Goal: Connect with others: Connect with others

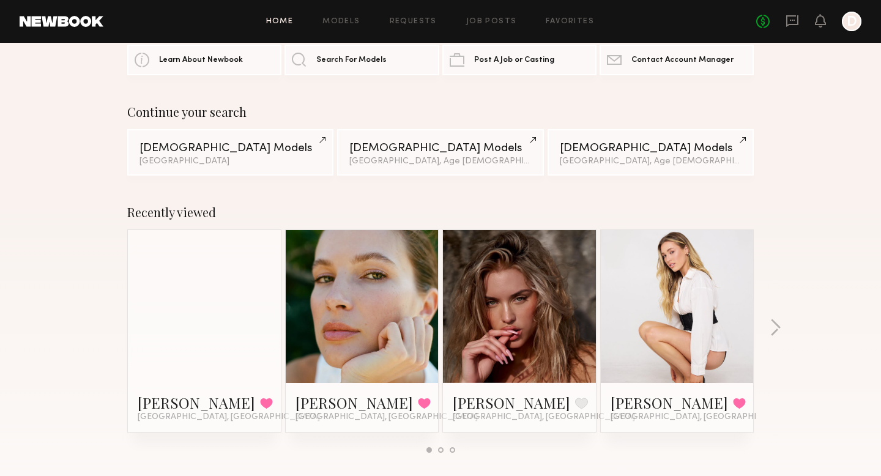
scroll to position [48, 0]
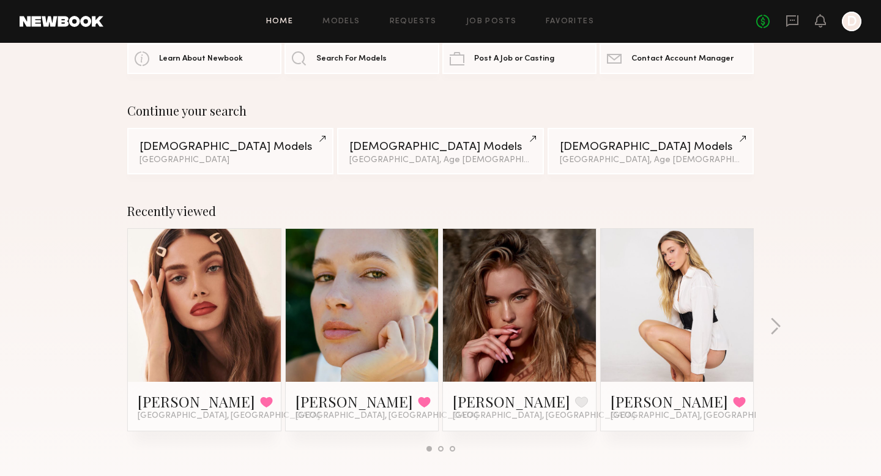
click at [520, 328] on link at bounding box center [519, 305] width 75 height 153
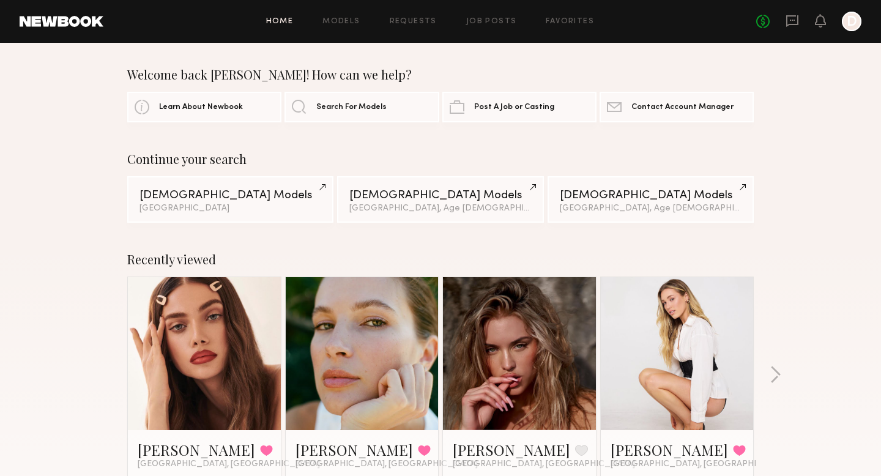
click at [567, 16] on div "Home Models Requests Job Posts Favorites Sign Out No fees up to $5,000 D" at bounding box center [482, 22] width 758 height 20
click at [567, 20] on link "Favorites" at bounding box center [570, 22] width 48 height 8
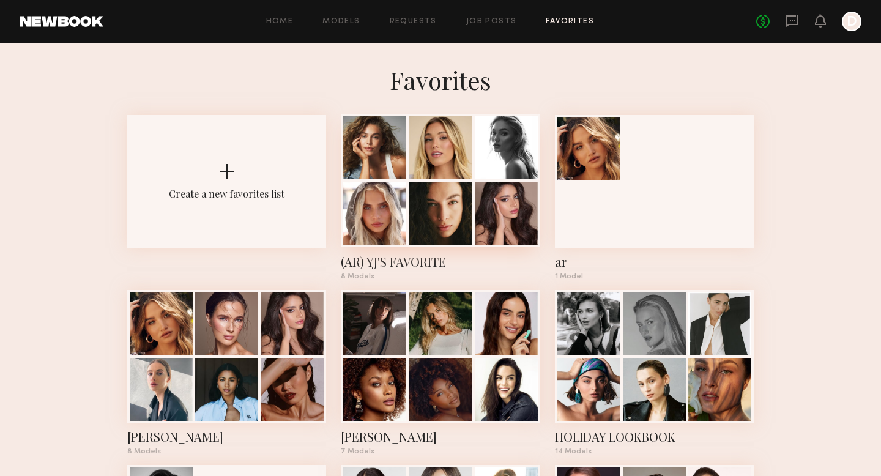
click at [437, 205] on div at bounding box center [440, 213] width 63 height 63
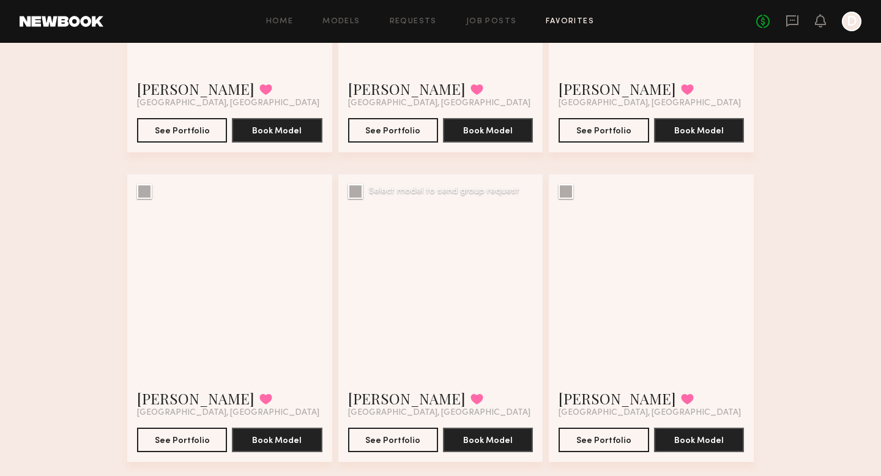
scroll to position [283, 0]
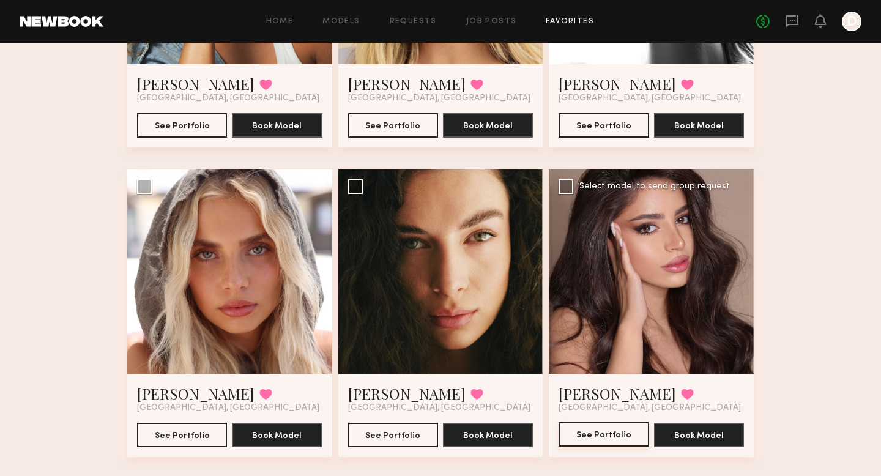
click at [613, 434] on button "See Portfolio" at bounding box center [604, 434] width 90 height 24
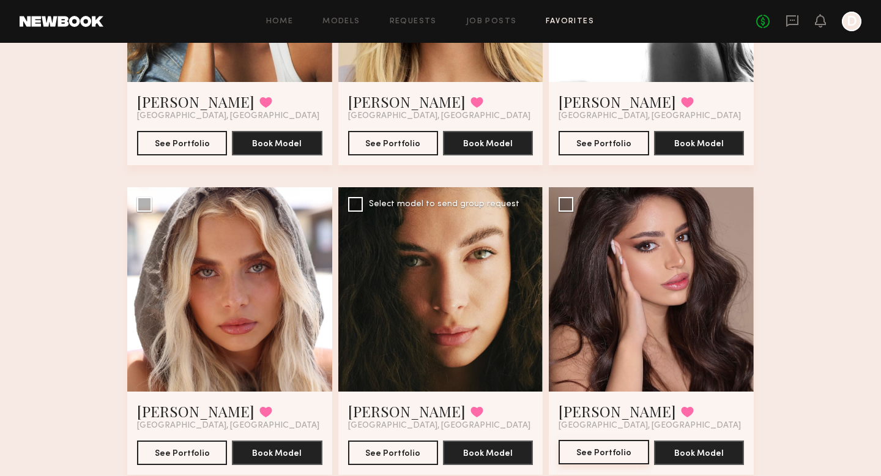
scroll to position [265, 0]
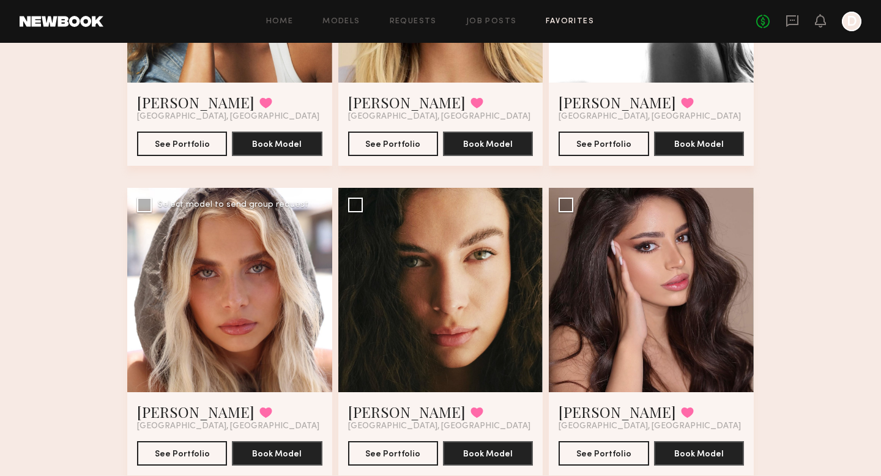
click at [260, 304] on div at bounding box center [229, 290] width 205 height 205
click at [181, 447] on button "See Portfolio" at bounding box center [182, 453] width 90 height 24
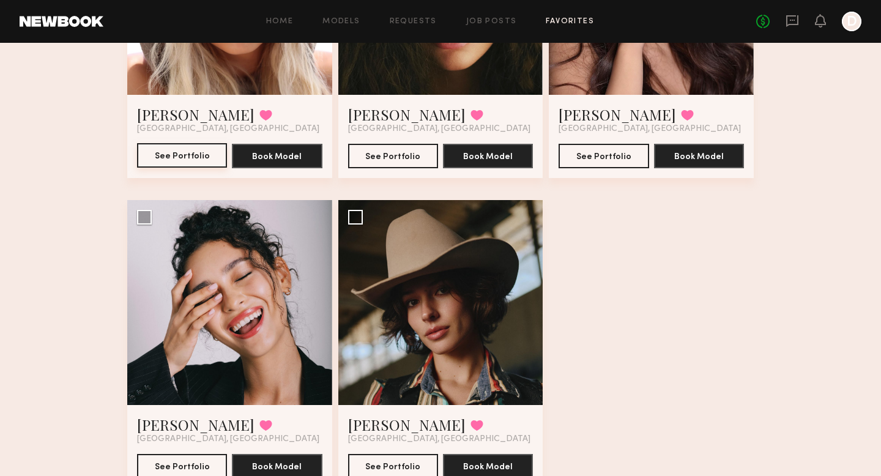
scroll to position [615, 0]
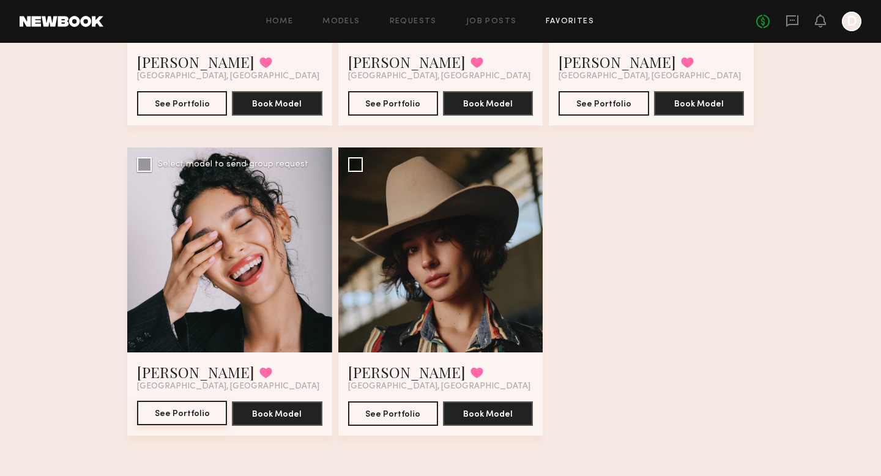
click at [198, 418] on button "See Portfolio" at bounding box center [182, 413] width 90 height 24
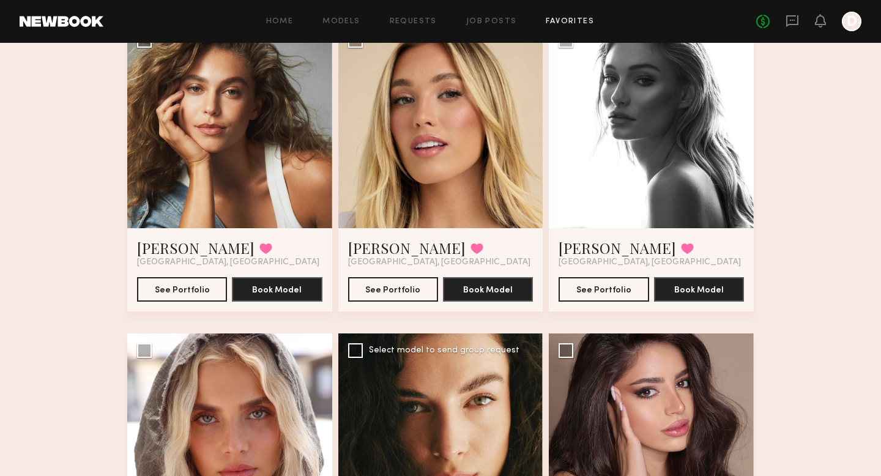
scroll to position [102, 0]
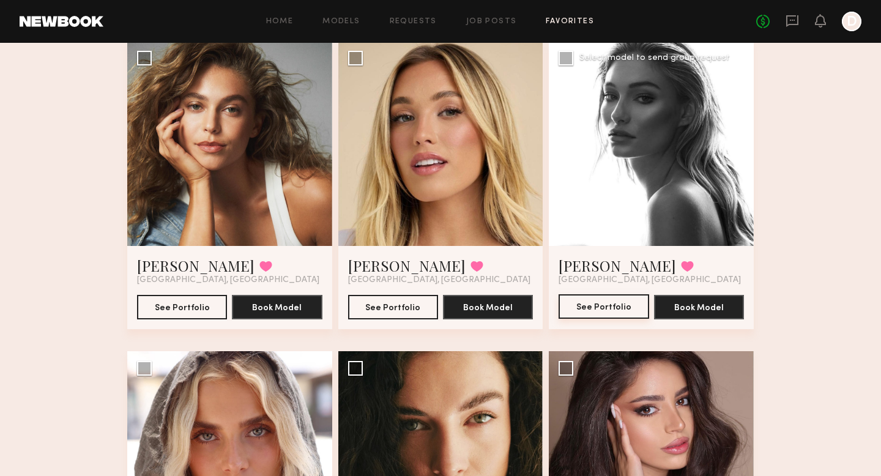
click at [567, 312] on button "See Portfolio" at bounding box center [604, 306] width 90 height 24
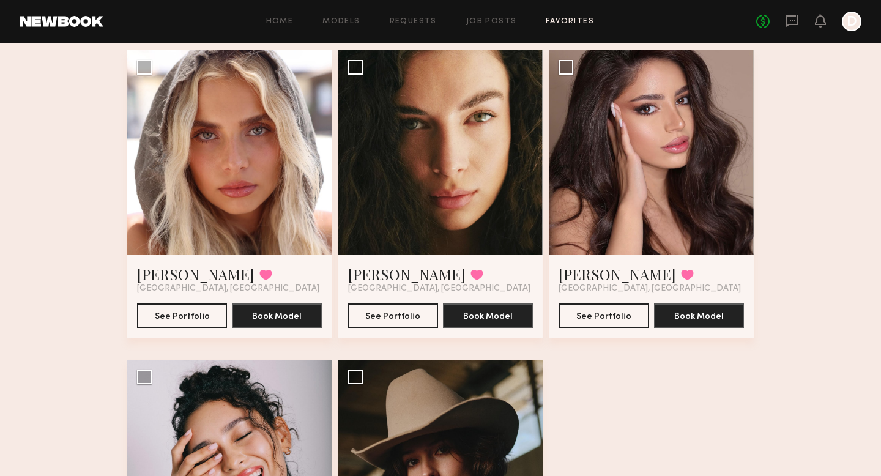
scroll to position [424, 0]
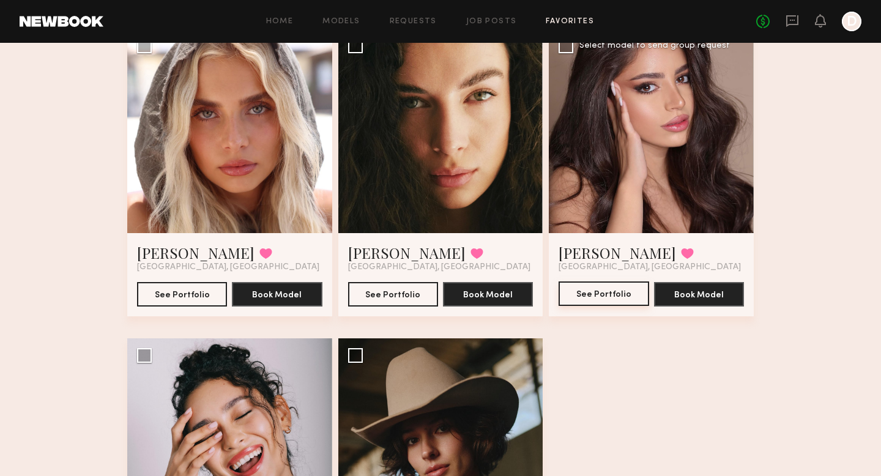
click at [618, 294] on button "See Portfolio" at bounding box center [604, 294] width 90 height 24
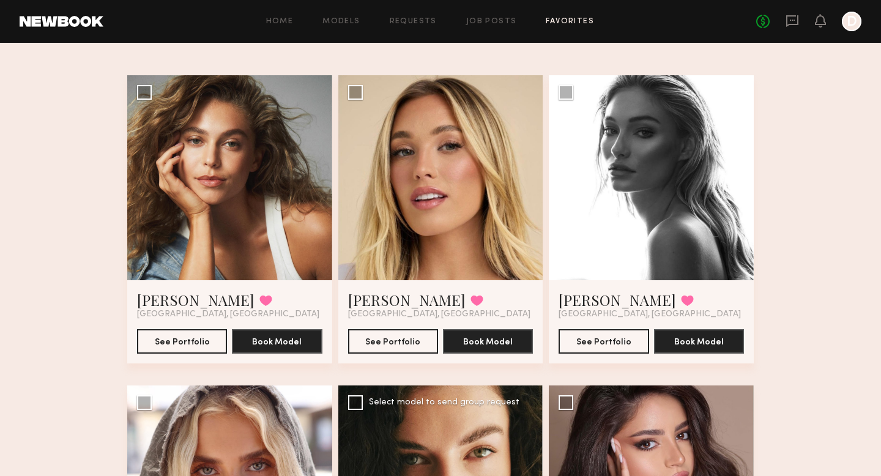
scroll to position [63, 0]
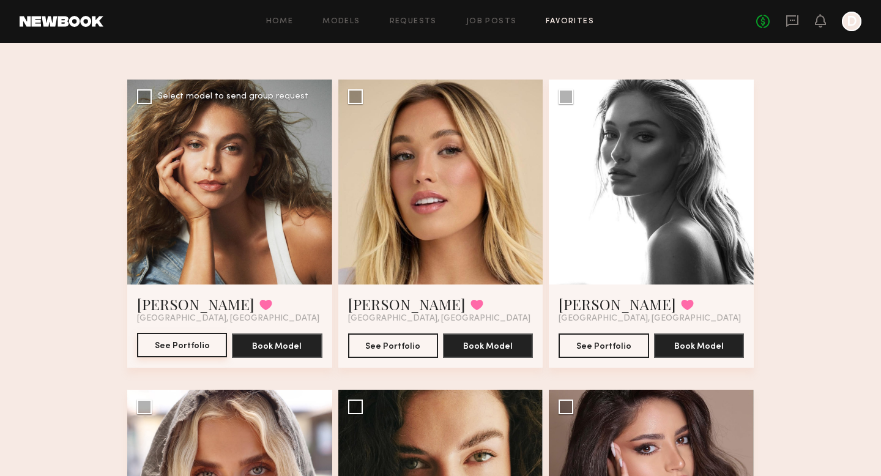
click at [182, 339] on button "See Portfolio" at bounding box center [182, 345] width 90 height 24
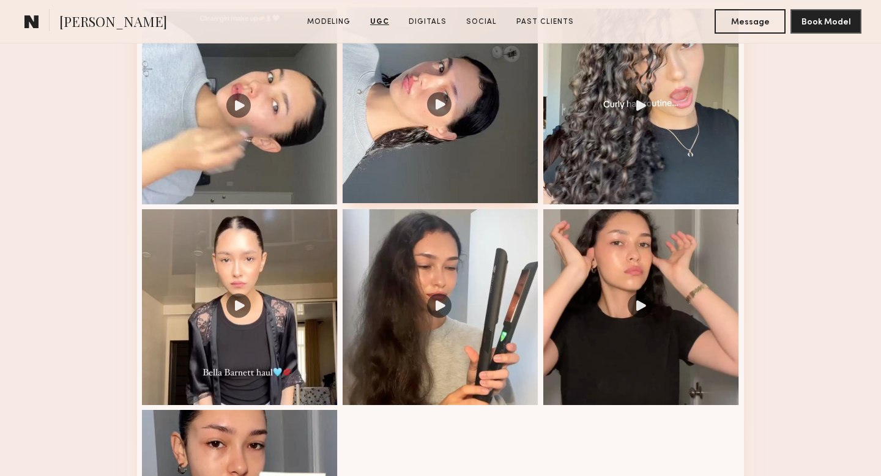
scroll to position [1344, 0]
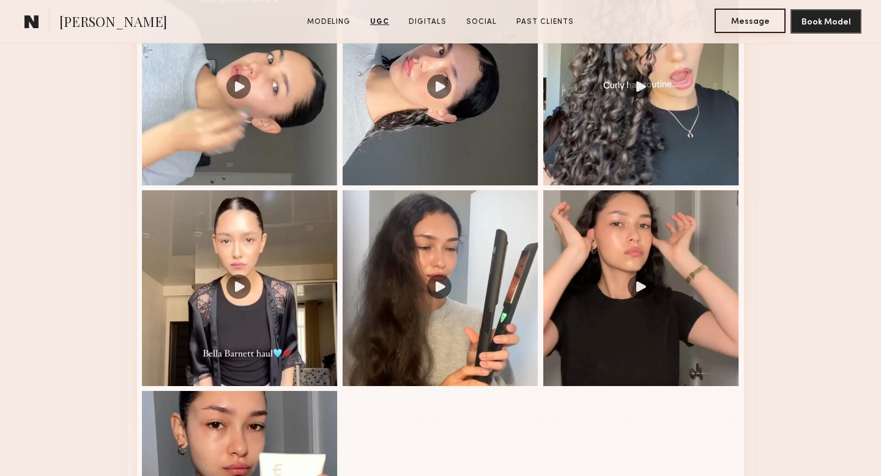
click at [750, 20] on button "Message" at bounding box center [750, 21] width 71 height 24
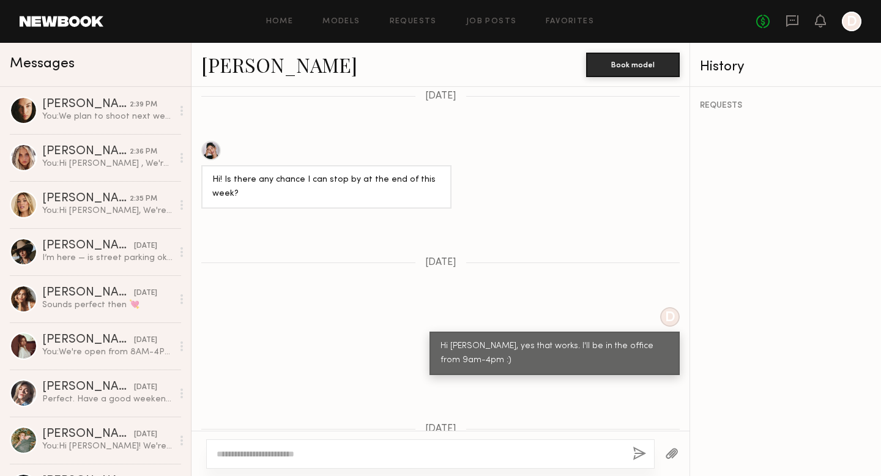
scroll to position [1546, 0]
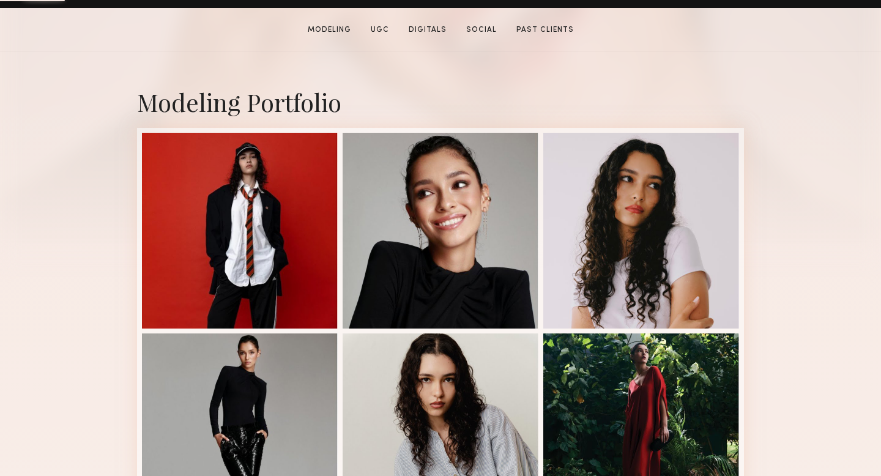
scroll to position [253, 0]
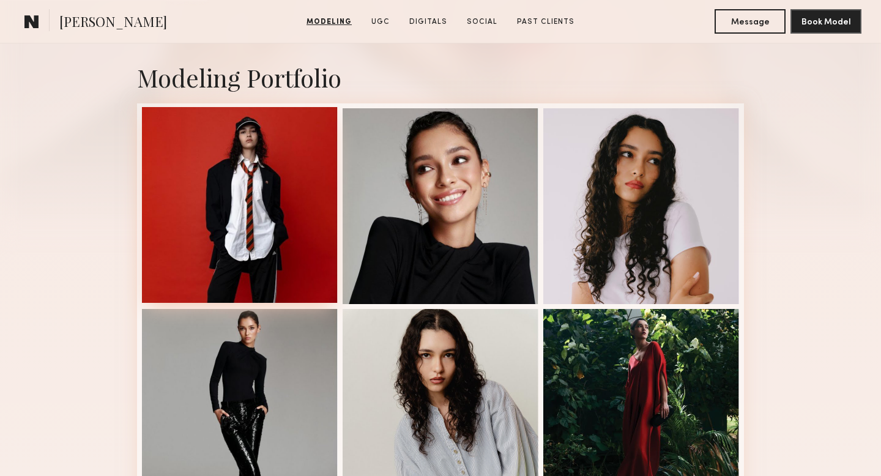
click at [236, 206] on div at bounding box center [240, 205] width 196 height 196
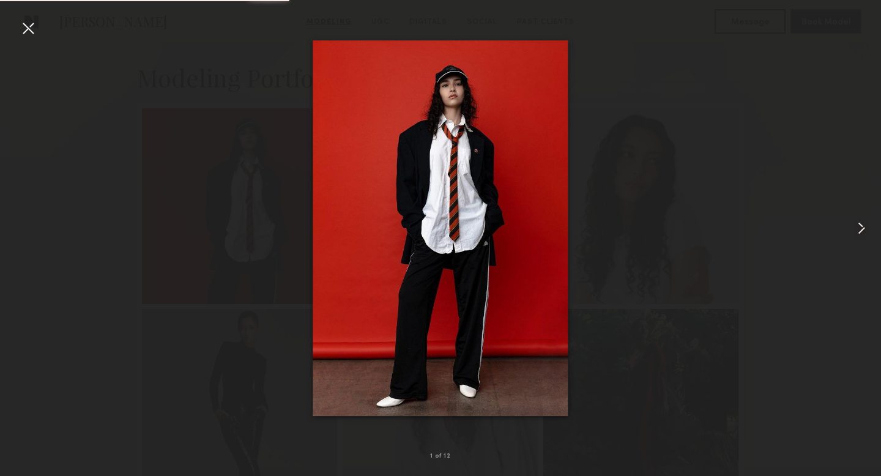
click at [859, 228] on common-icon at bounding box center [862, 229] width 20 height 20
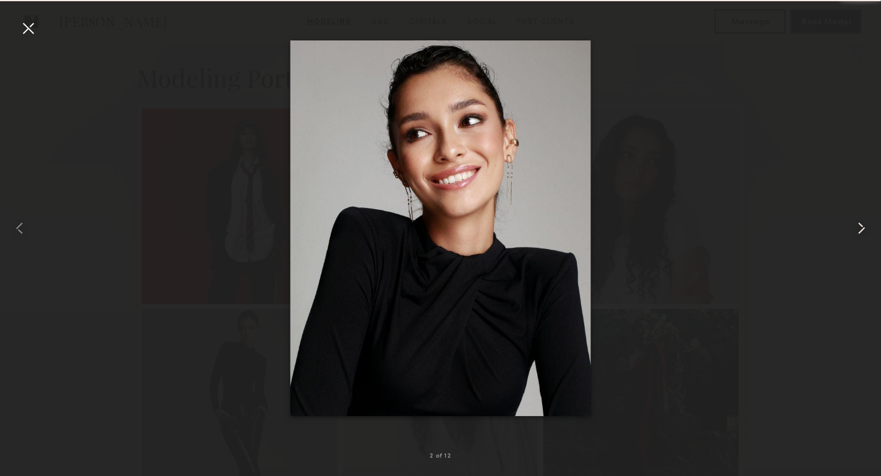
click at [859, 228] on common-icon at bounding box center [862, 229] width 20 height 20
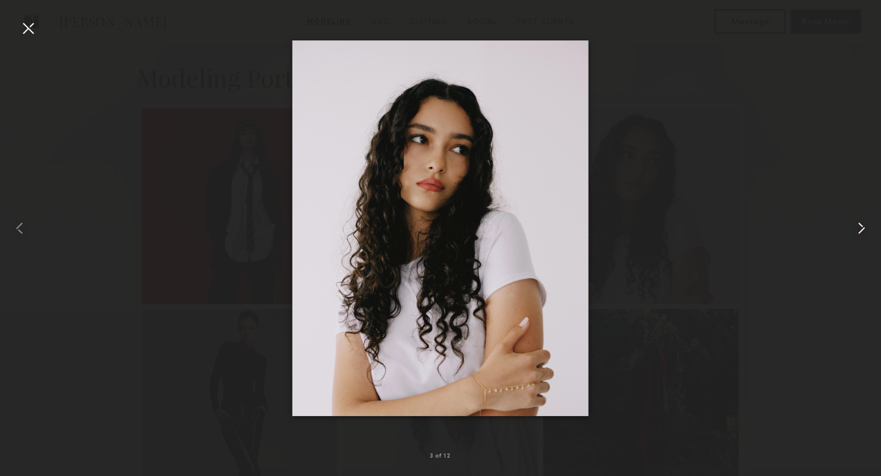
click at [859, 228] on common-icon at bounding box center [862, 229] width 20 height 20
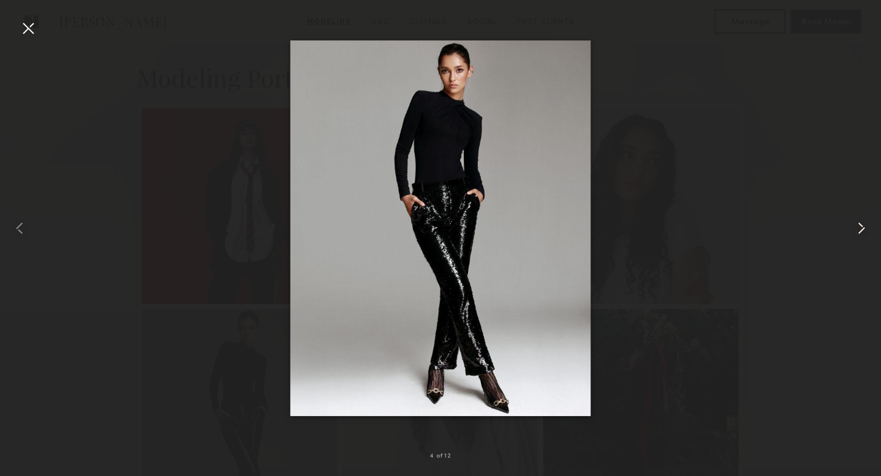
click at [859, 228] on common-icon at bounding box center [862, 229] width 20 height 20
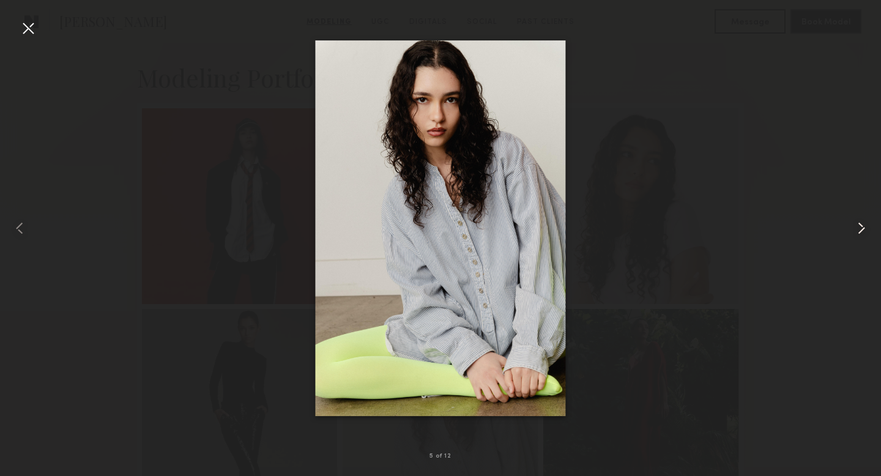
click at [859, 228] on common-icon at bounding box center [862, 229] width 20 height 20
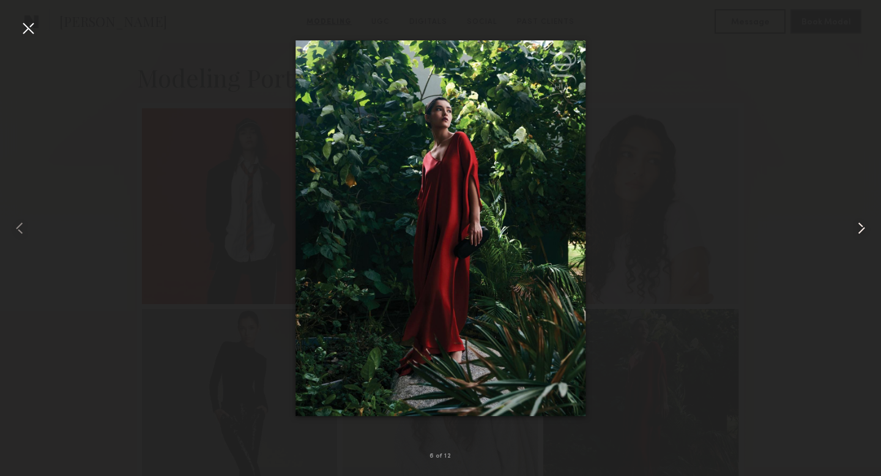
click at [859, 228] on common-icon at bounding box center [862, 229] width 20 height 20
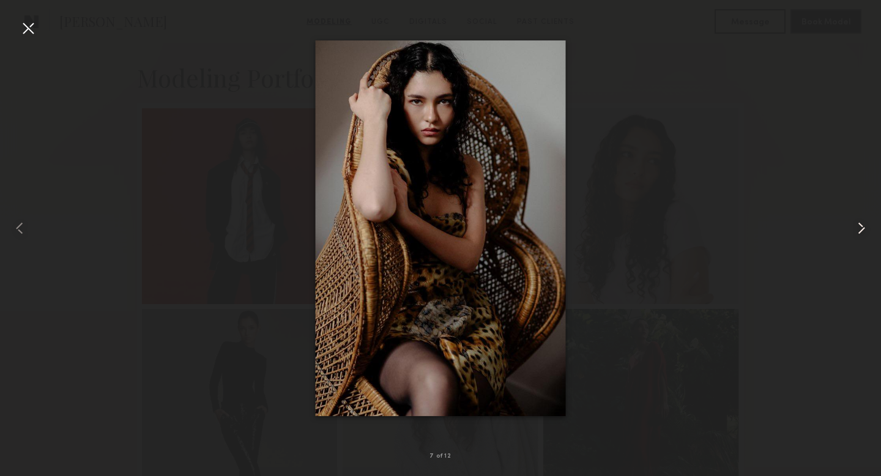
click at [859, 228] on common-icon at bounding box center [862, 229] width 20 height 20
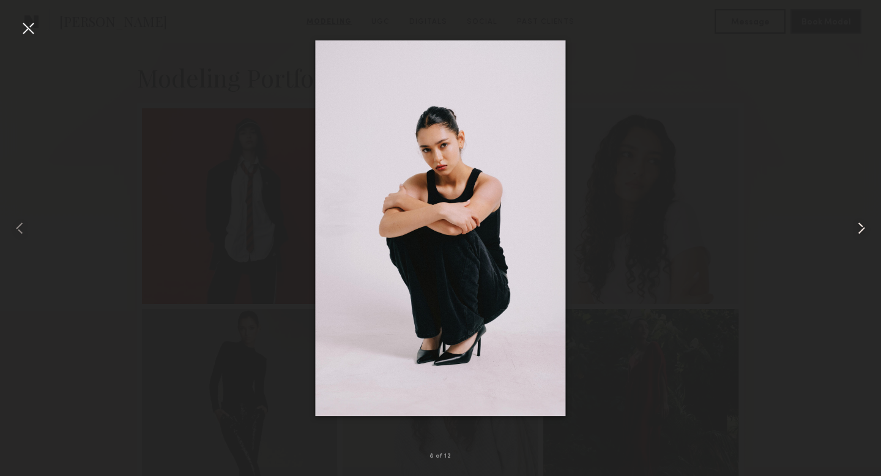
click at [859, 228] on common-icon at bounding box center [862, 229] width 20 height 20
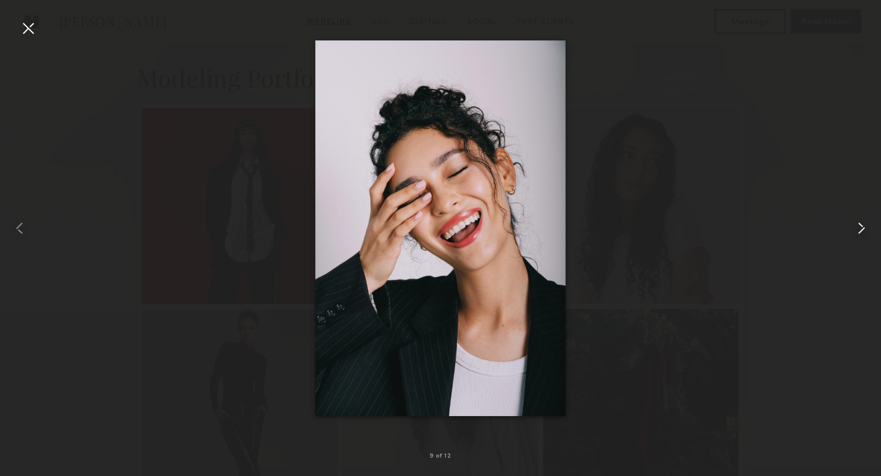
click at [859, 228] on common-icon at bounding box center [862, 229] width 20 height 20
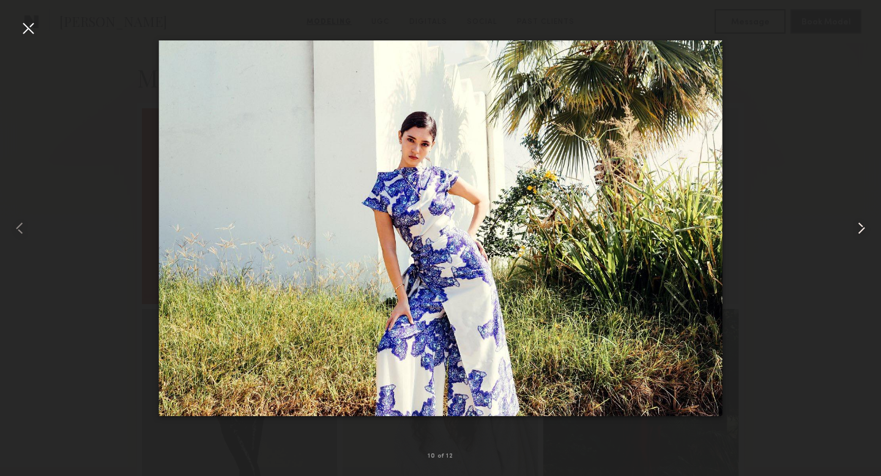
click at [859, 228] on common-icon at bounding box center [862, 229] width 20 height 20
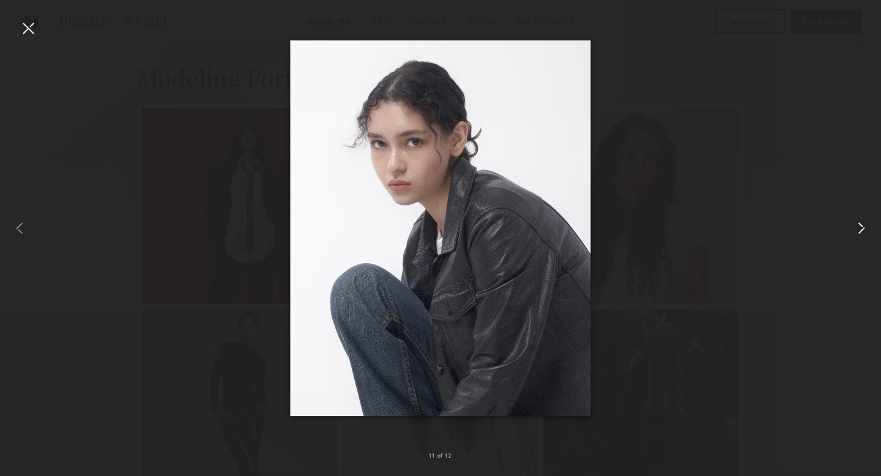
click at [859, 228] on common-icon at bounding box center [862, 229] width 20 height 20
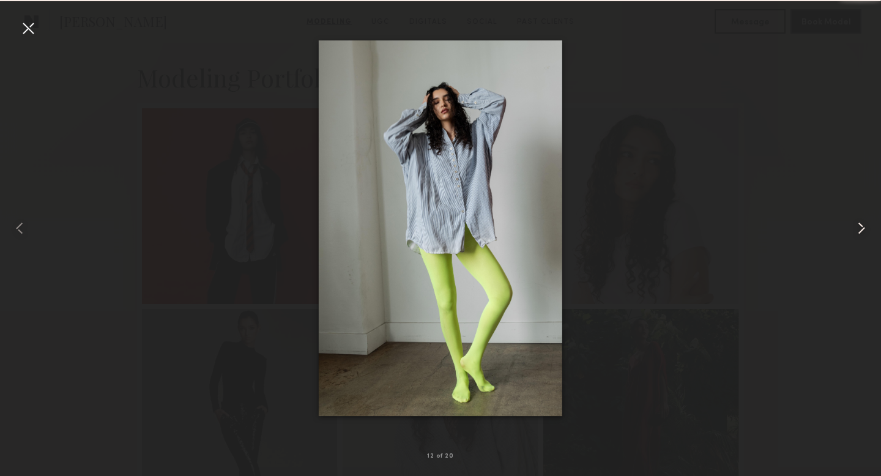
click at [859, 228] on common-icon at bounding box center [862, 229] width 20 height 20
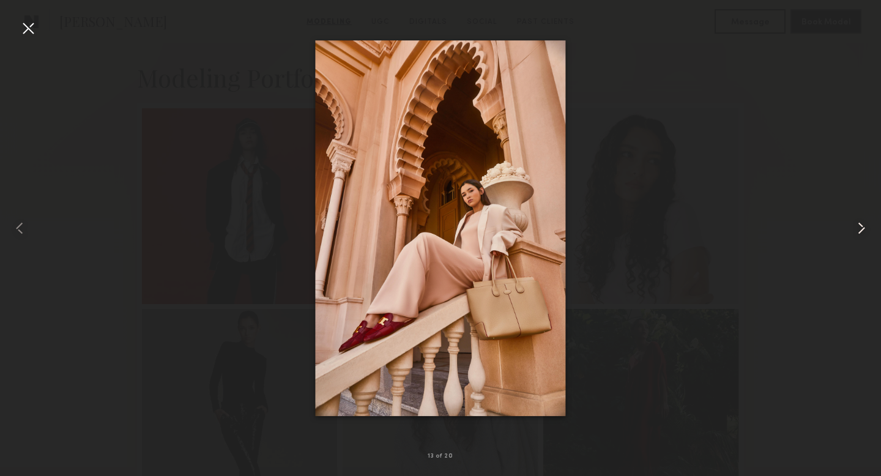
click at [859, 228] on common-icon at bounding box center [862, 229] width 20 height 20
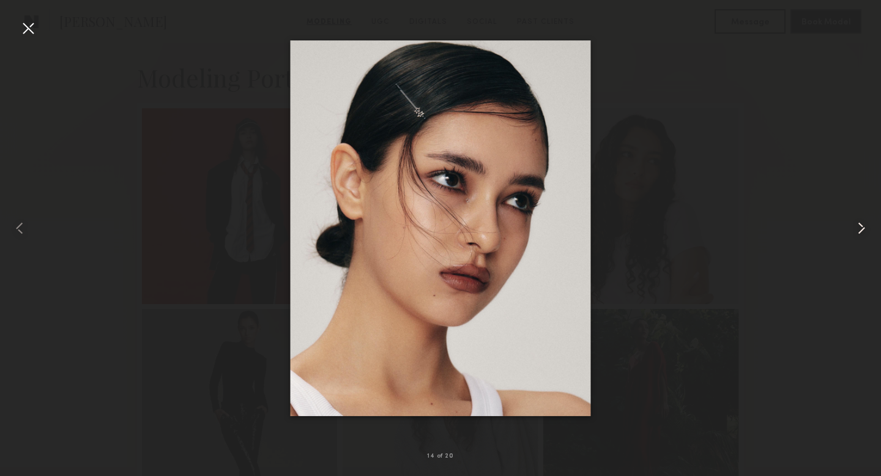
click at [859, 228] on common-icon at bounding box center [862, 229] width 20 height 20
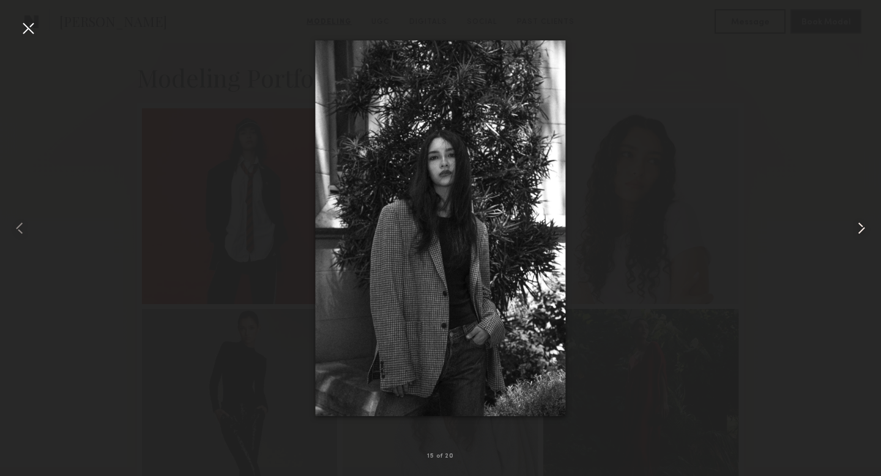
click at [859, 228] on common-icon at bounding box center [862, 229] width 20 height 20
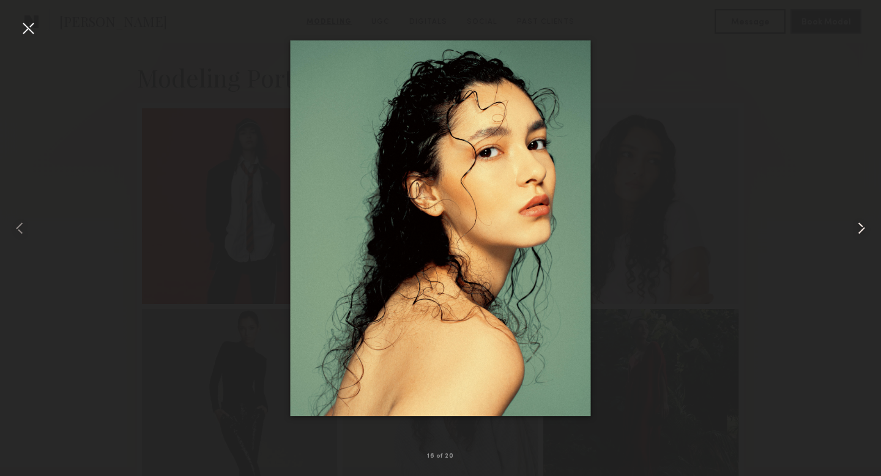
click at [859, 228] on common-icon at bounding box center [862, 229] width 20 height 20
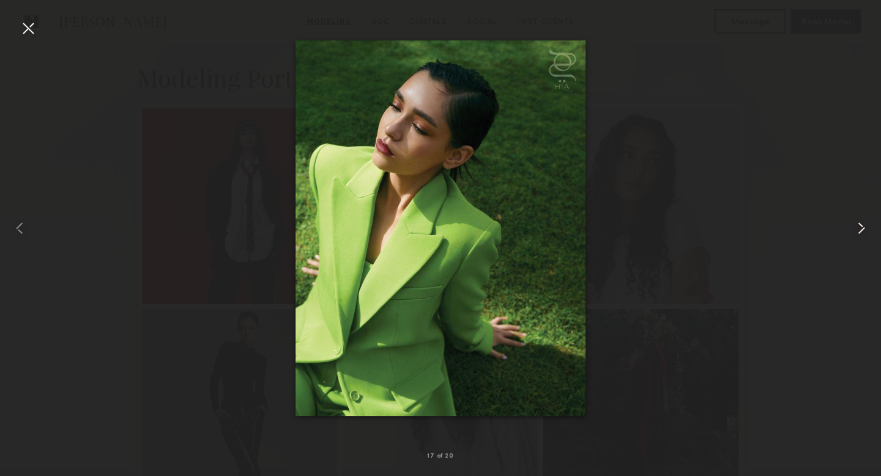
click at [859, 228] on common-icon at bounding box center [862, 229] width 20 height 20
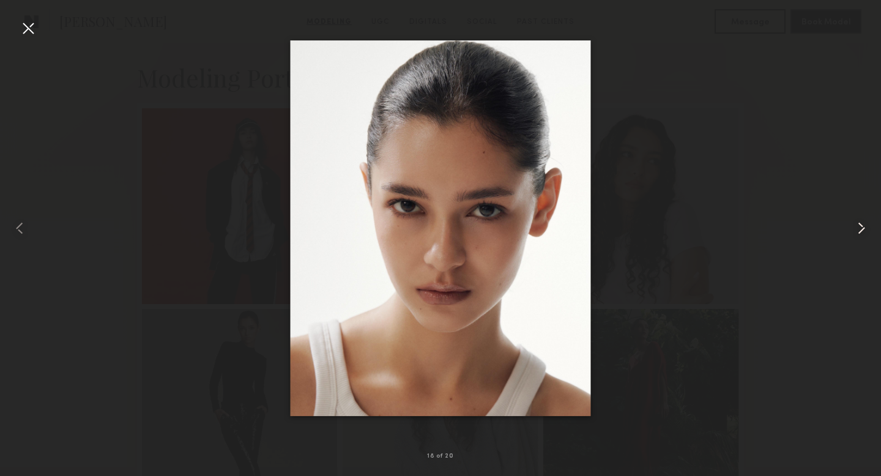
click at [859, 228] on common-icon at bounding box center [862, 229] width 20 height 20
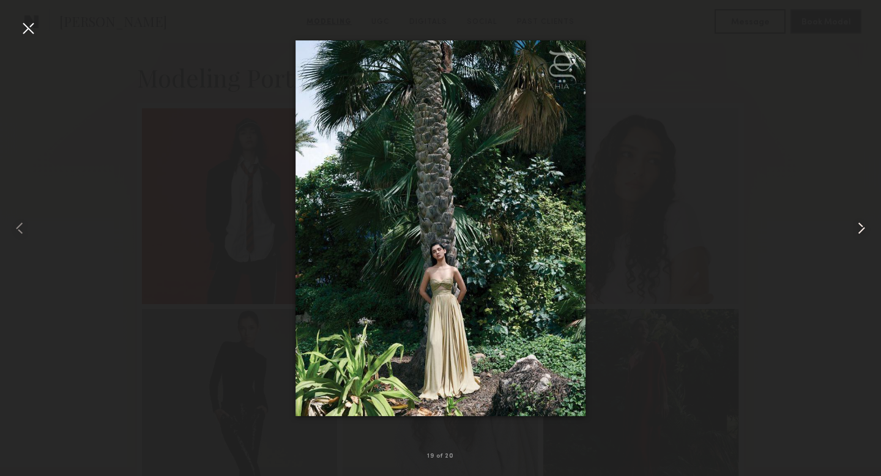
click at [859, 228] on common-icon at bounding box center [862, 229] width 20 height 20
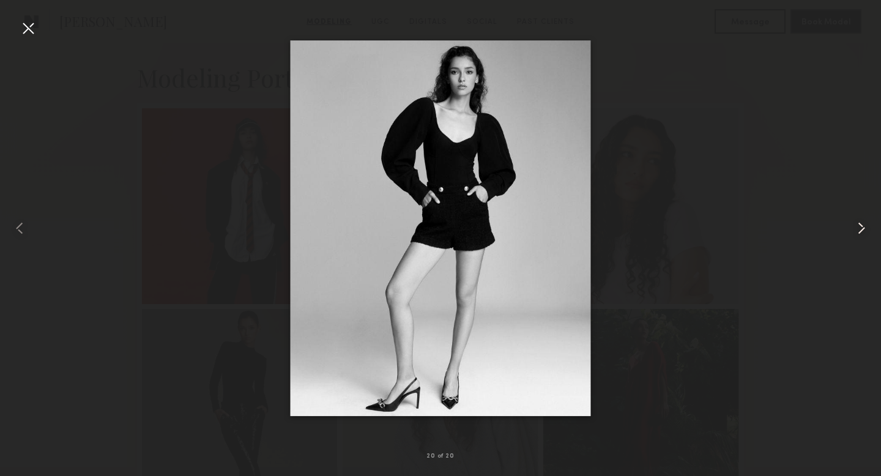
click at [859, 228] on common-icon at bounding box center [862, 229] width 20 height 20
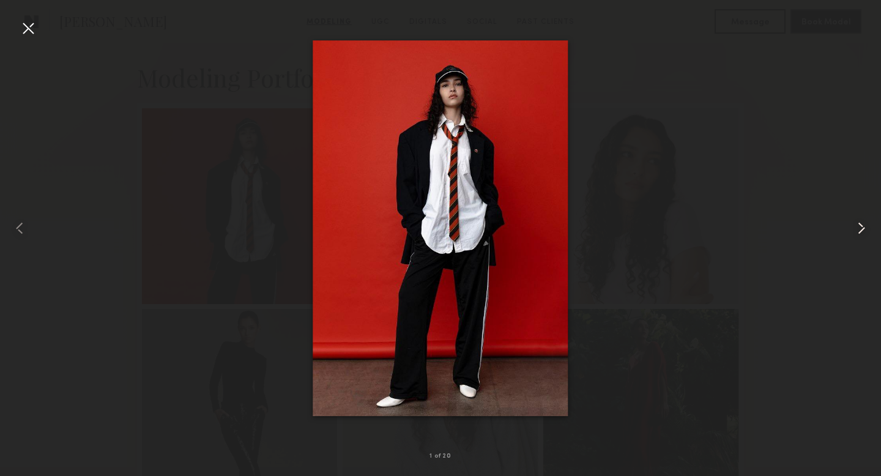
click at [859, 228] on common-icon at bounding box center [862, 229] width 20 height 20
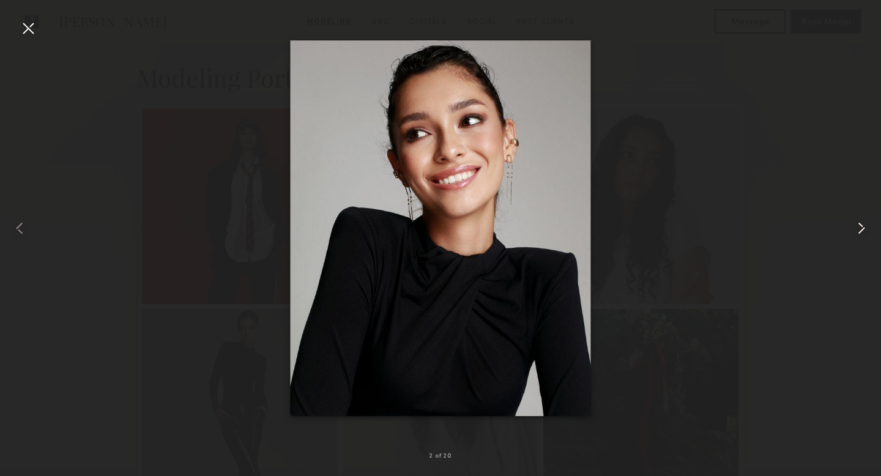
click at [859, 228] on common-icon at bounding box center [862, 229] width 20 height 20
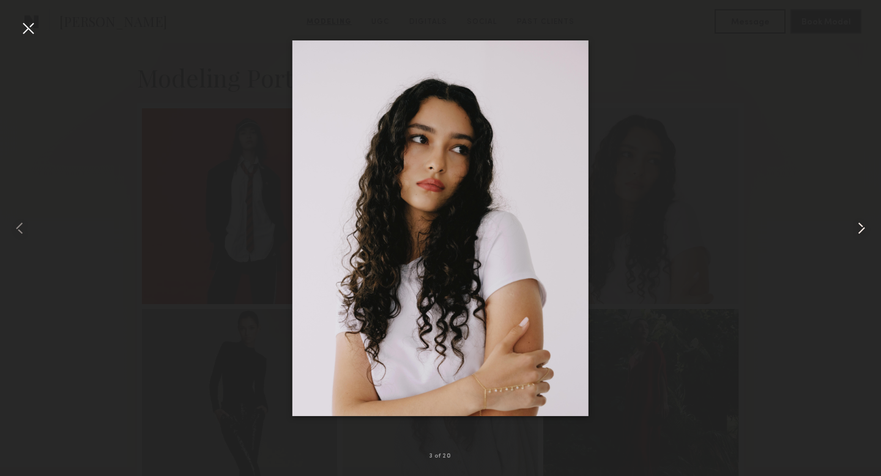
click at [859, 228] on common-icon at bounding box center [862, 229] width 20 height 20
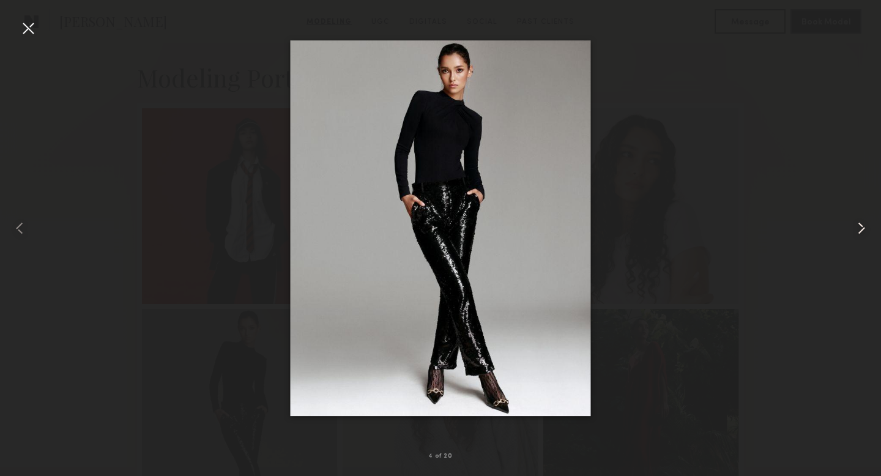
click at [859, 228] on common-icon at bounding box center [862, 229] width 20 height 20
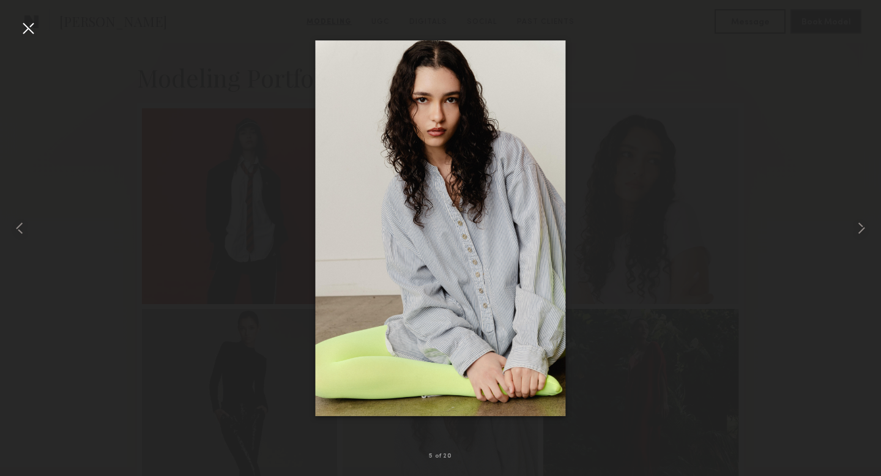
click at [21, 32] on div at bounding box center [28, 28] width 20 height 20
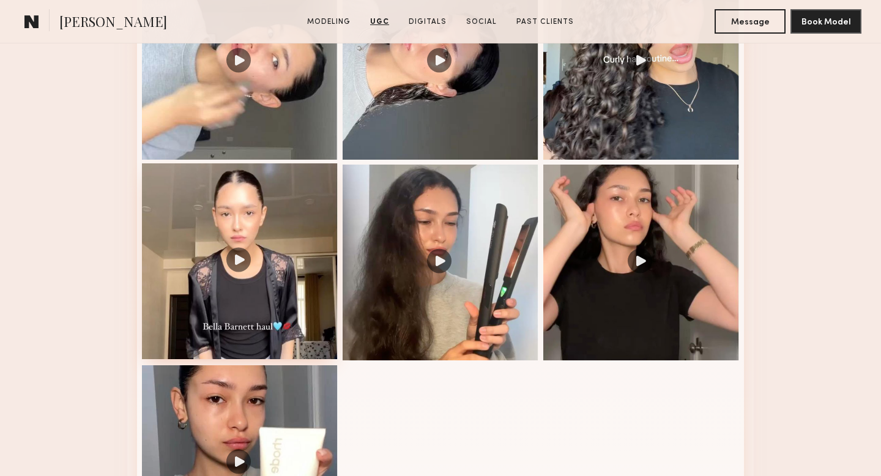
scroll to position [1940, 0]
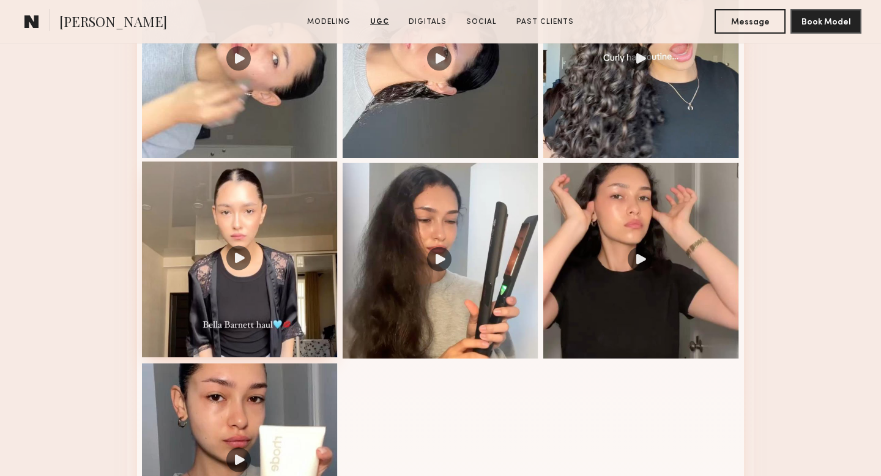
click at [242, 260] on div at bounding box center [240, 260] width 196 height 196
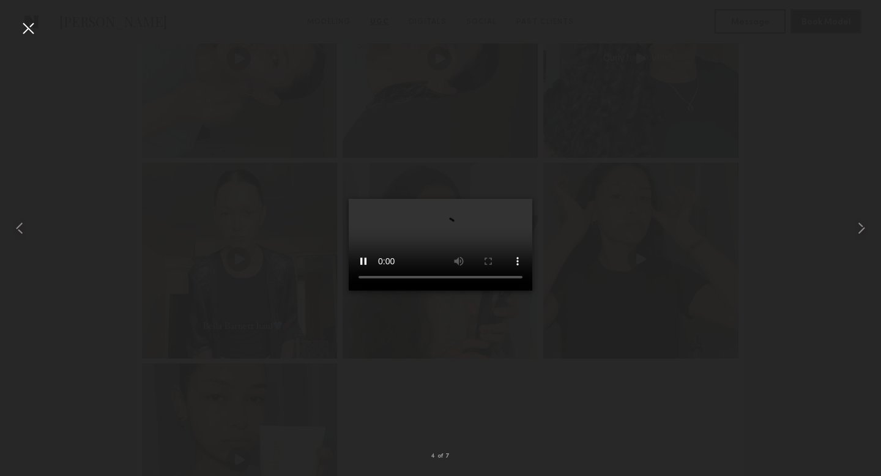
click at [122, 251] on div at bounding box center [440, 228] width 881 height 417
click at [18, 28] on div at bounding box center [28, 28] width 20 height 20
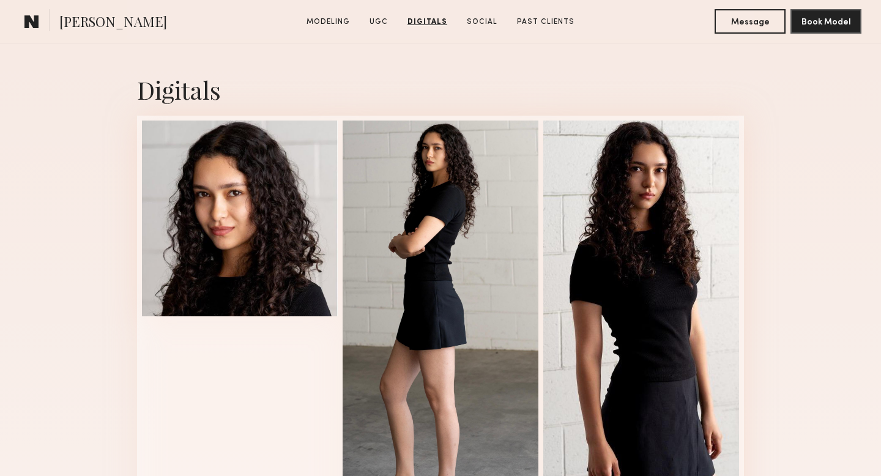
scroll to position [2526, 0]
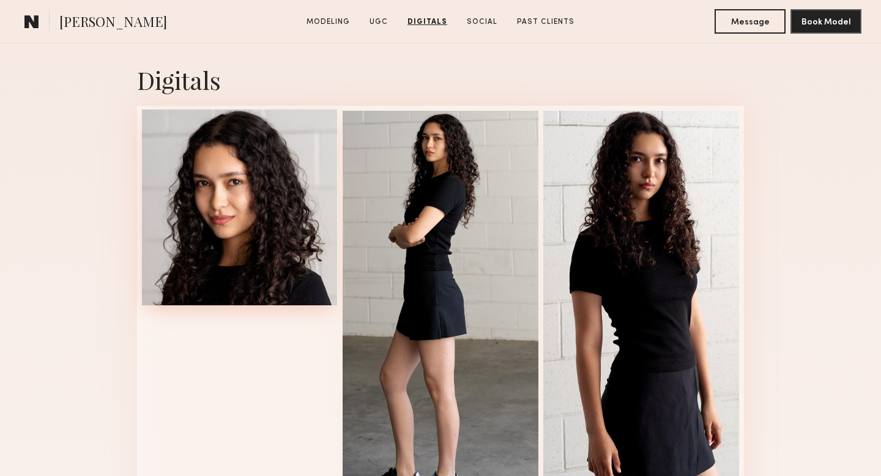
click at [234, 147] on div at bounding box center [240, 208] width 196 height 196
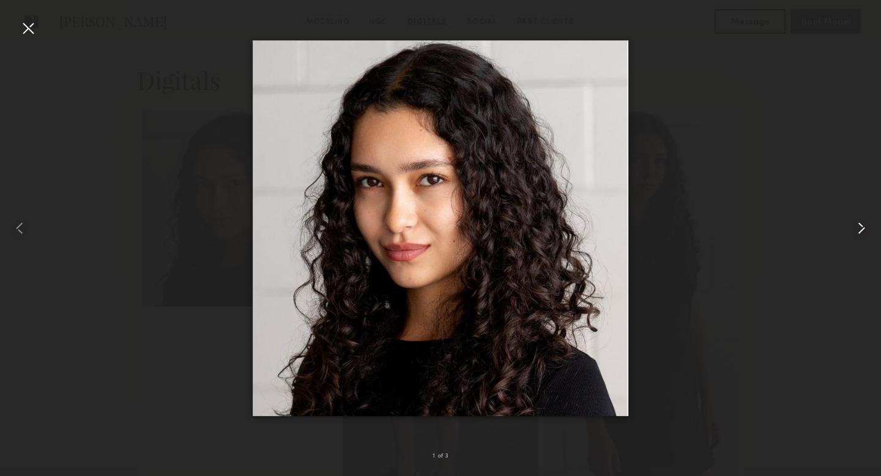
click at [854, 223] on common-icon at bounding box center [862, 229] width 20 height 20
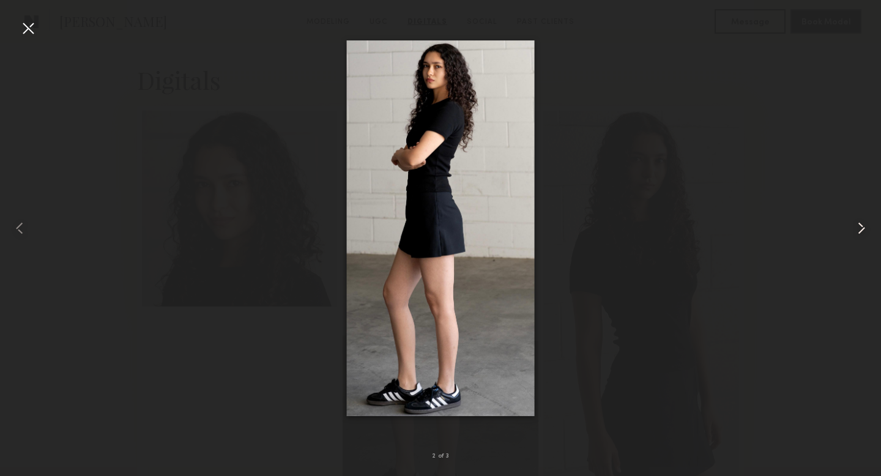
click at [854, 223] on common-icon at bounding box center [862, 229] width 20 height 20
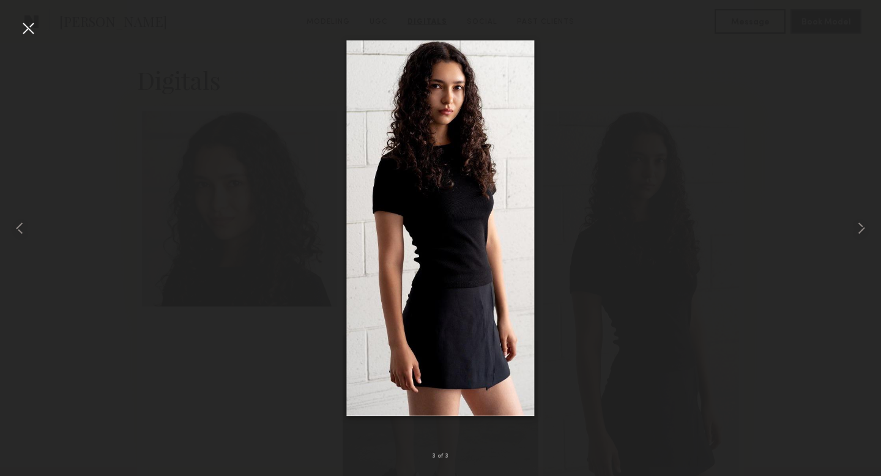
click at [29, 29] on div at bounding box center [28, 28] width 20 height 20
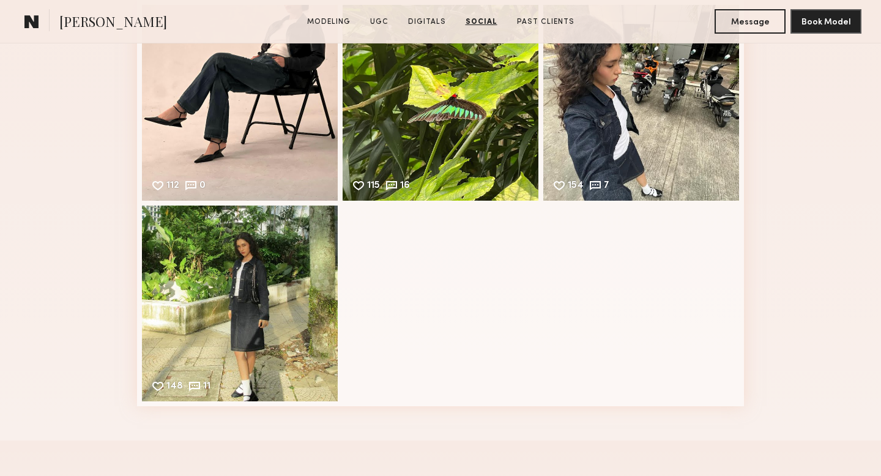
scroll to position [3024, 0]
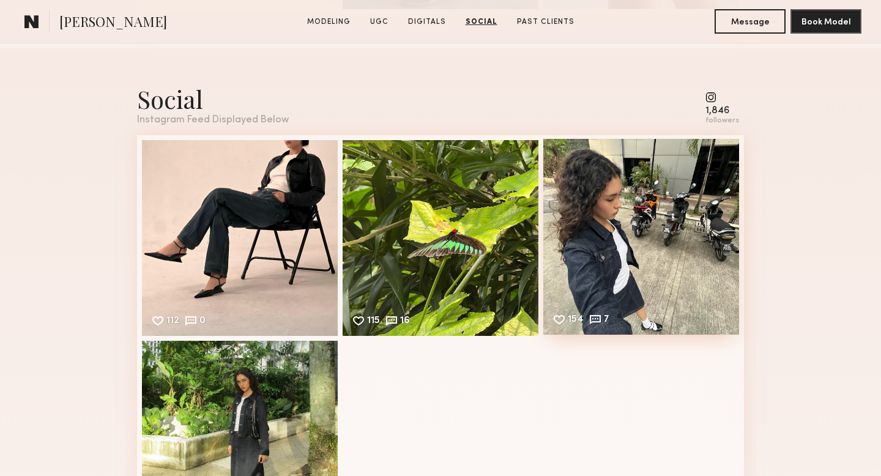
click at [648, 246] on div "154 7 Likes & comments displayed to show model’s engagement" at bounding box center [642, 237] width 196 height 196
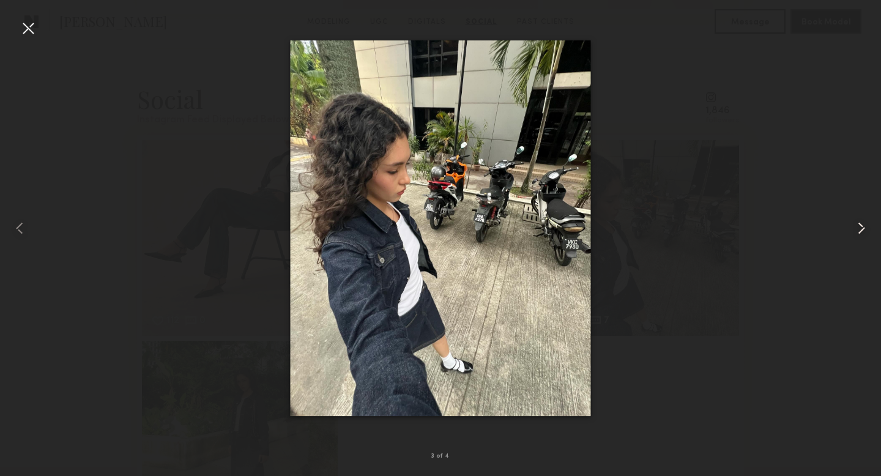
click at [849, 206] on div at bounding box center [864, 228] width 36 height 417
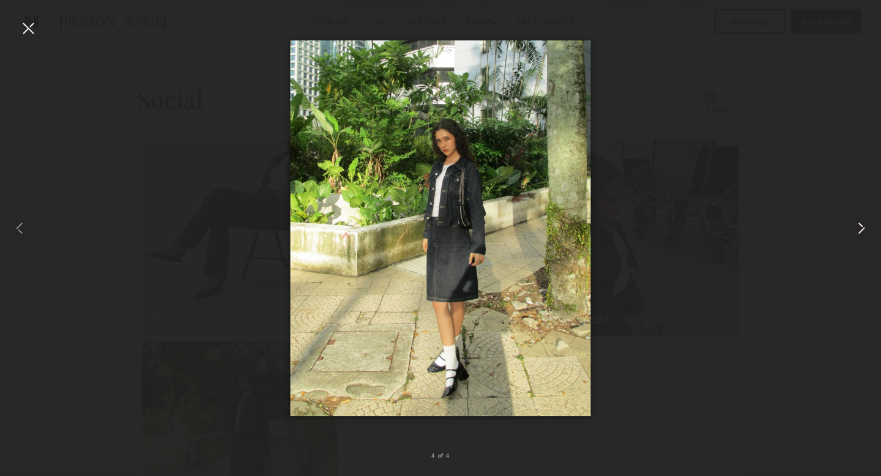
click at [849, 206] on div at bounding box center [864, 228] width 36 height 417
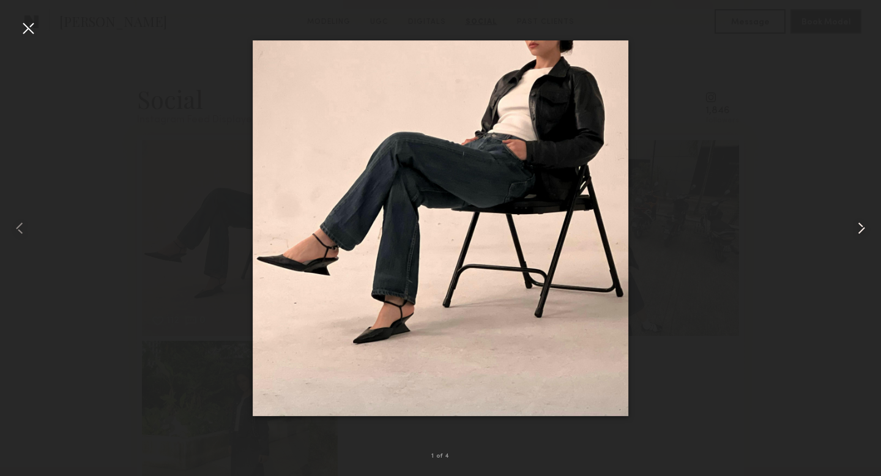
click at [849, 206] on div at bounding box center [864, 228] width 36 height 417
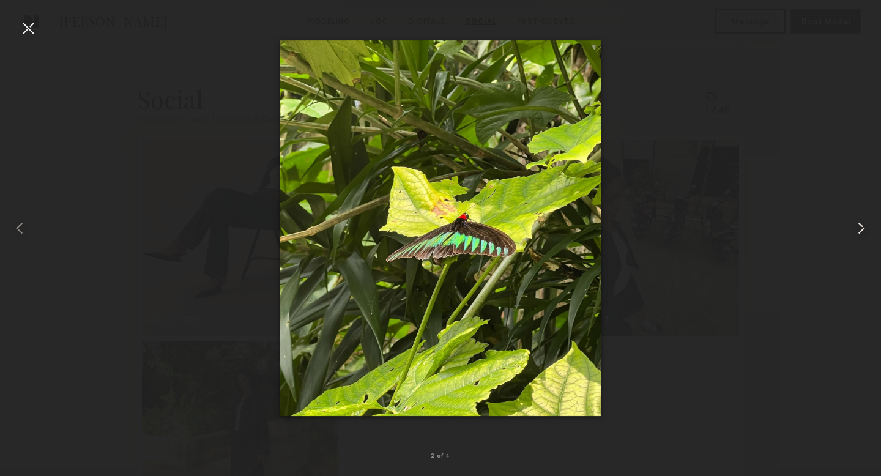
click at [849, 206] on div at bounding box center [864, 228] width 36 height 417
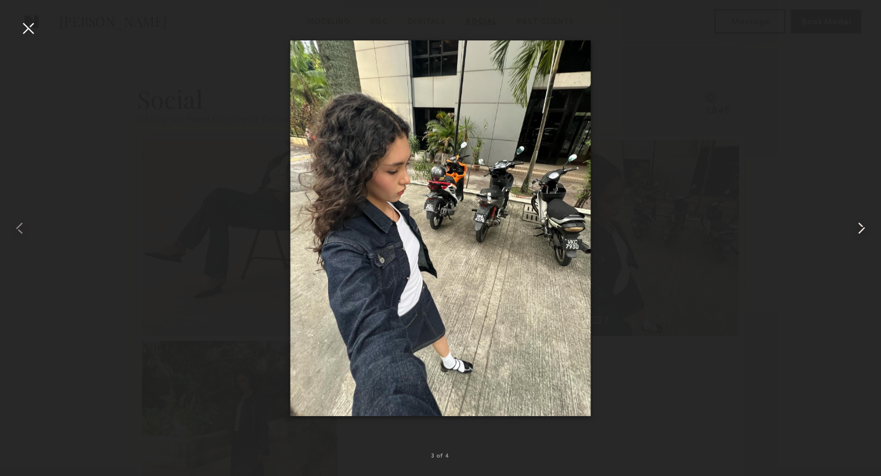
click at [849, 206] on div at bounding box center [864, 228] width 36 height 417
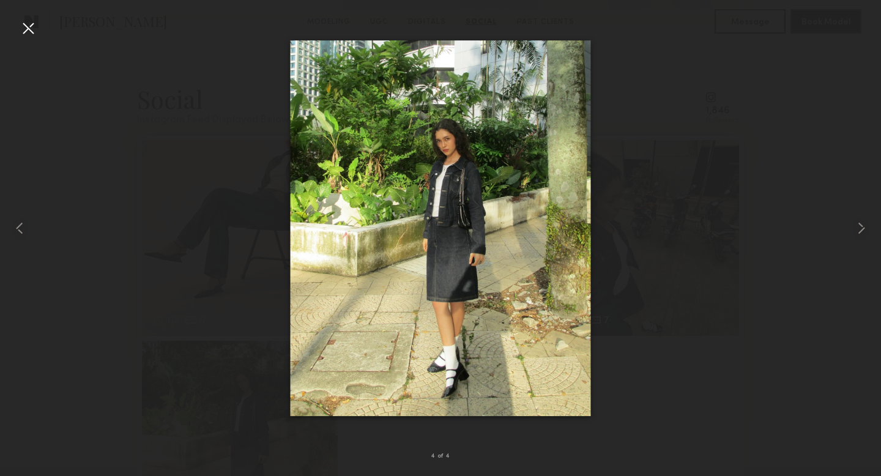
click at [26, 21] on div at bounding box center [28, 28] width 20 height 20
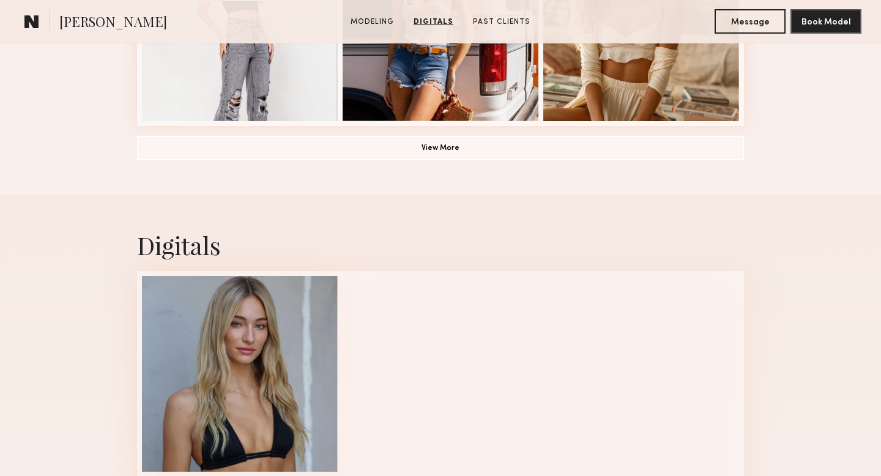
scroll to position [1009, 0]
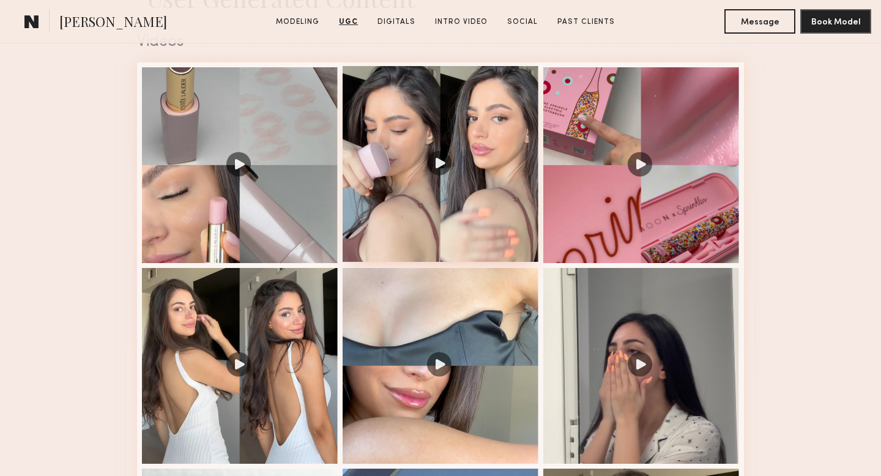
scroll to position [1363, 0]
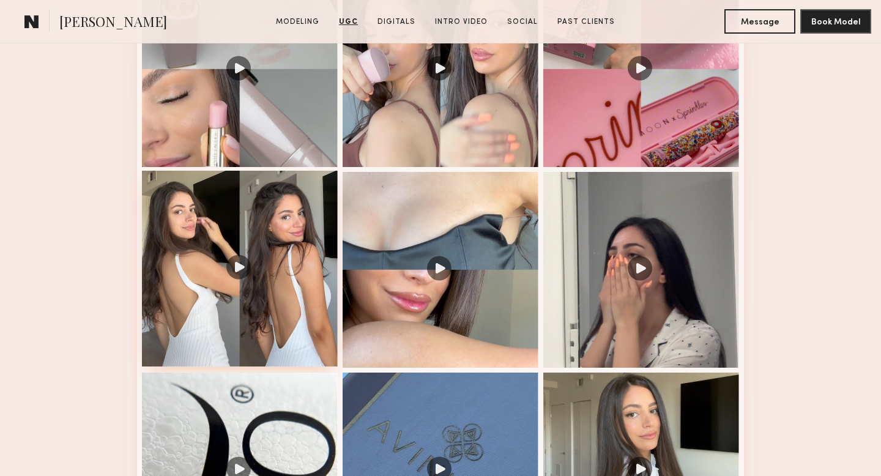
click at [231, 270] on div at bounding box center [240, 269] width 196 height 196
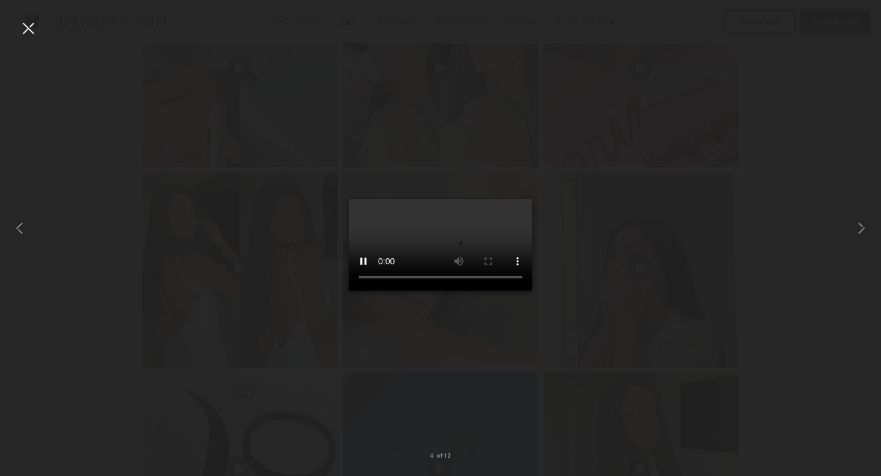
click at [160, 249] on div at bounding box center [440, 228] width 881 height 417
click at [116, 268] on div at bounding box center [440, 228] width 881 height 417
click at [23, 18] on nb-gallery-light "4 of 12" at bounding box center [440, 238] width 881 height 476
click at [26, 21] on div at bounding box center [28, 28] width 20 height 20
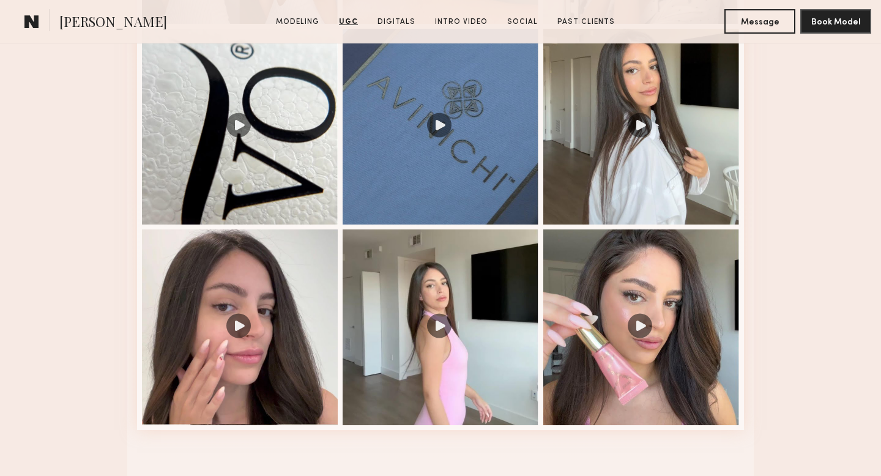
scroll to position [1600, 0]
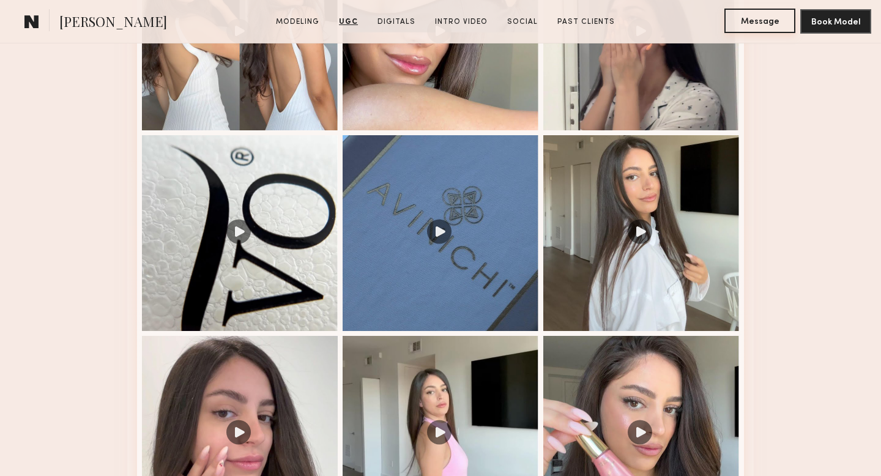
click at [760, 10] on button "Message" at bounding box center [760, 21] width 71 height 24
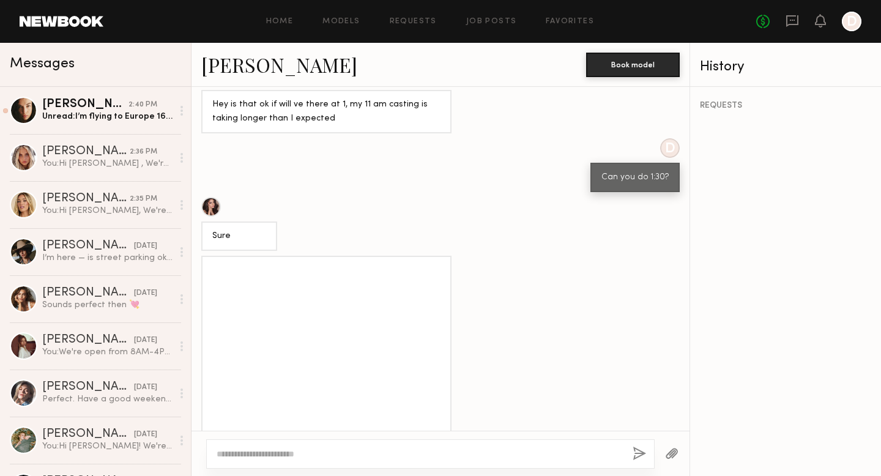
scroll to position [1014, 0]
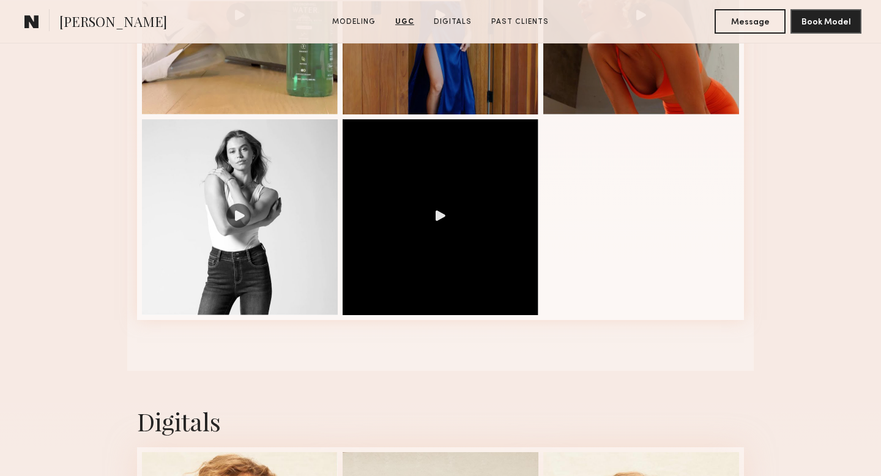
scroll to position [1633, 0]
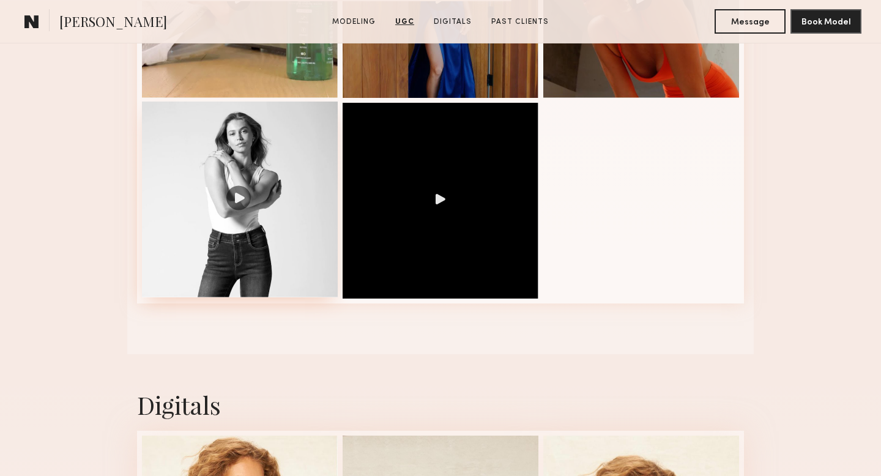
click at [236, 202] on div at bounding box center [240, 200] width 196 height 196
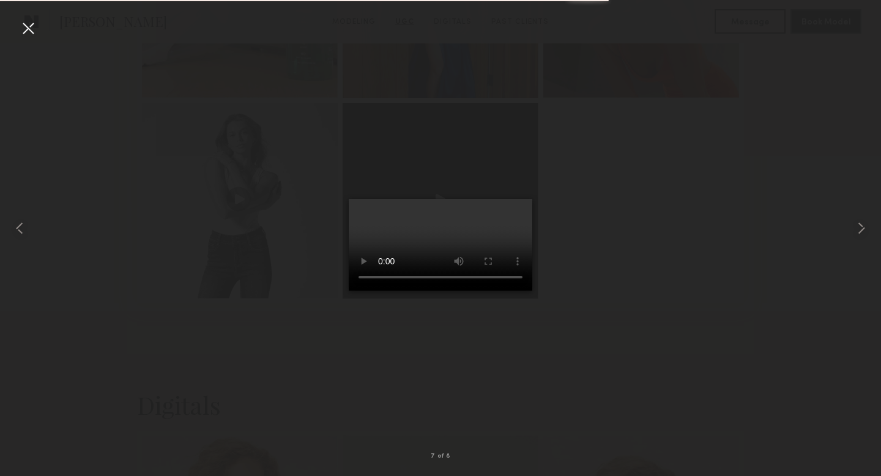
click at [31, 30] on div at bounding box center [28, 28] width 20 height 20
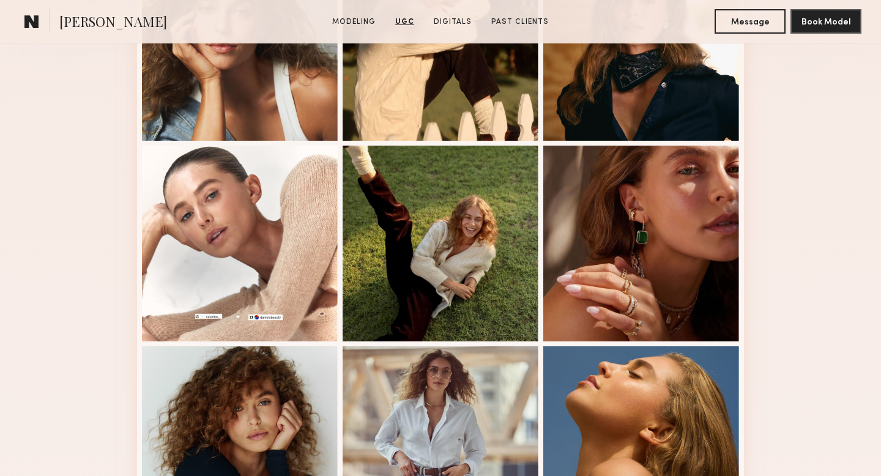
scroll to position [140, 0]
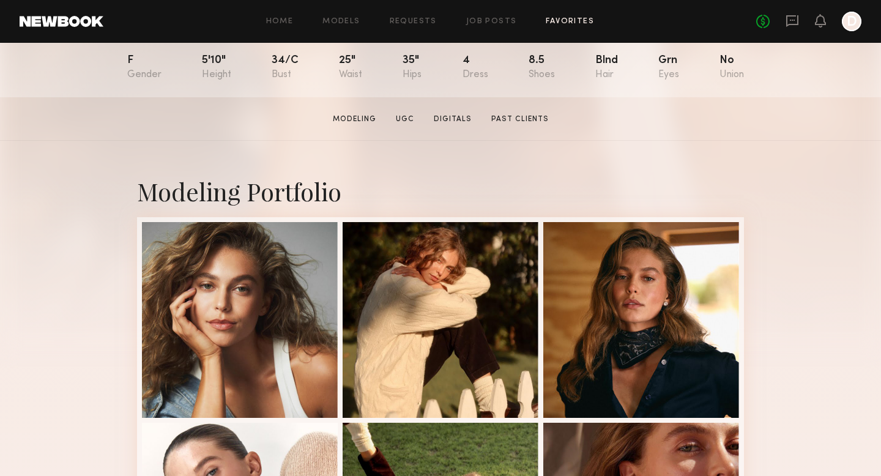
click at [575, 20] on link "Favorites" at bounding box center [570, 22] width 48 height 8
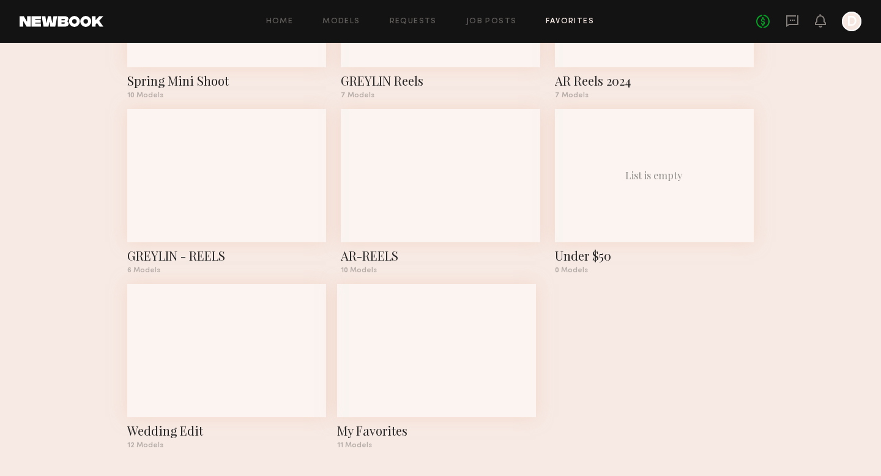
scroll to position [709, 0]
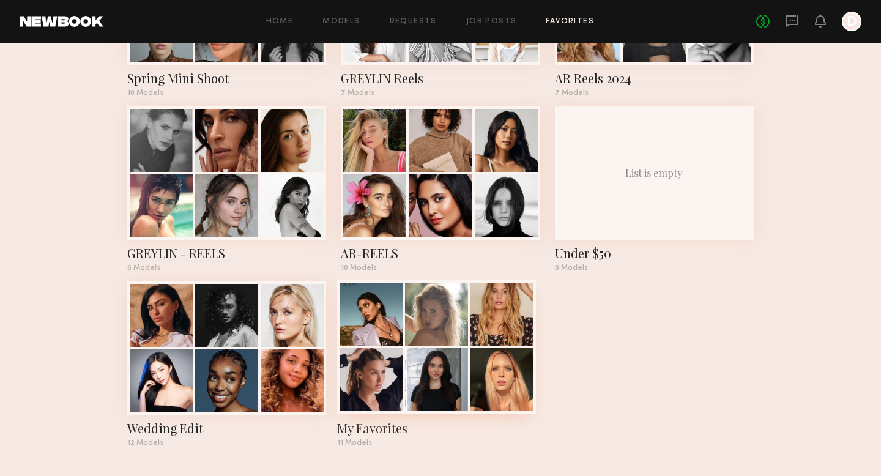
click at [421, 334] on div at bounding box center [436, 314] width 63 height 63
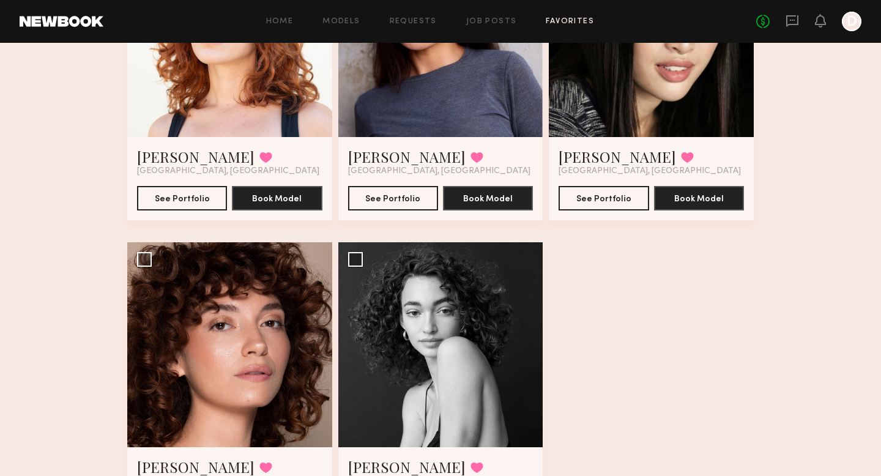
scroll to position [926, 0]
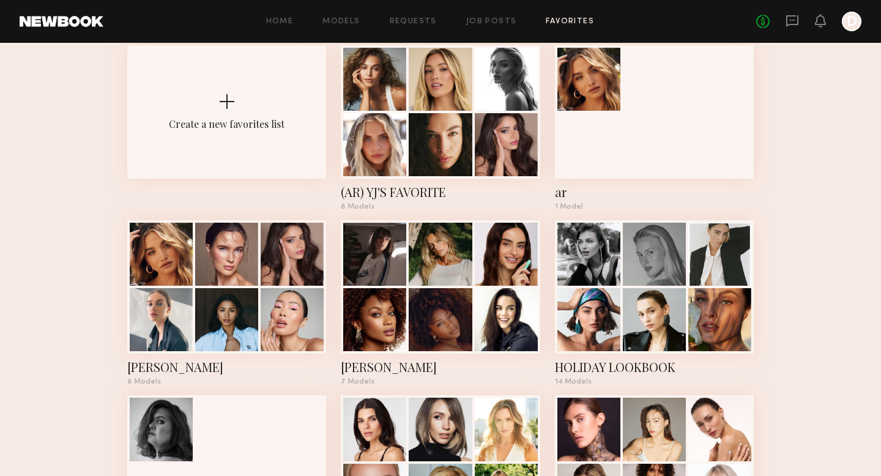
scroll to position [30, 0]
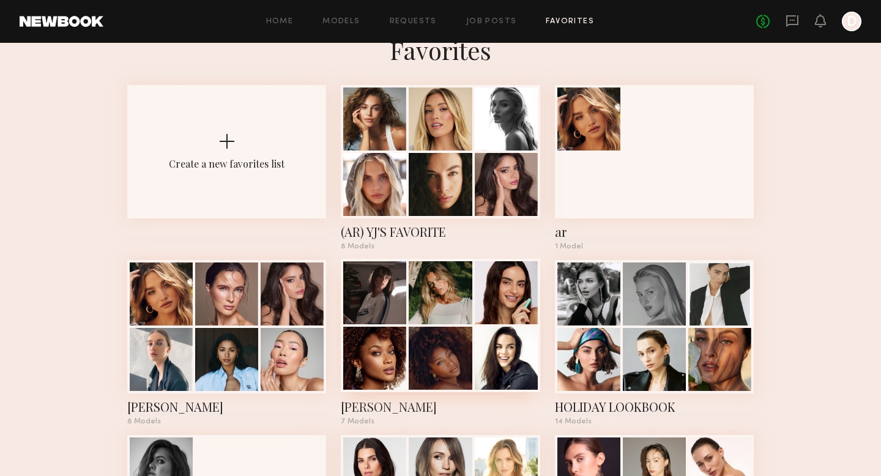
click at [441, 339] on div at bounding box center [440, 358] width 63 height 63
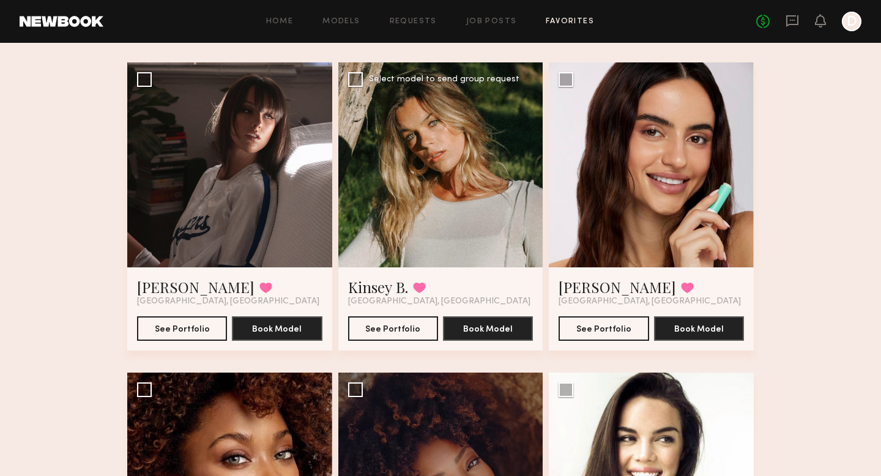
scroll to position [50, 0]
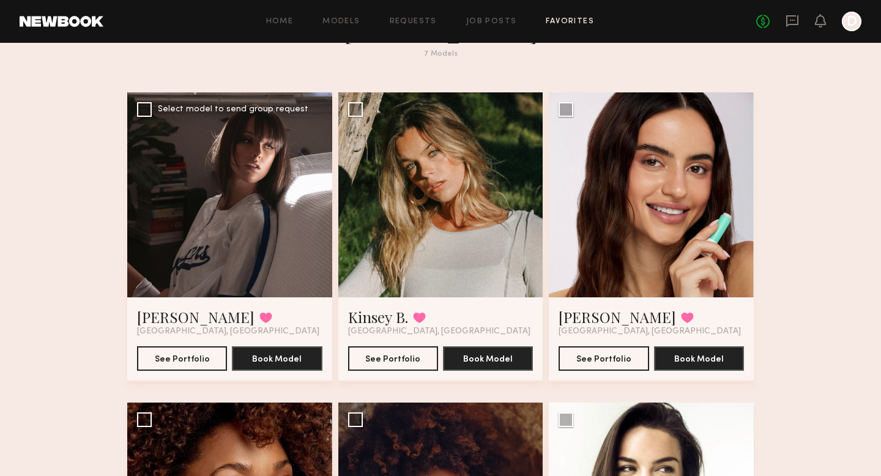
click at [267, 234] on div at bounding box center [229, 194] width 205 height 205
click at [162, 365] on button "See Portfolio" at bounding box center [182, 358] width 90 height 24
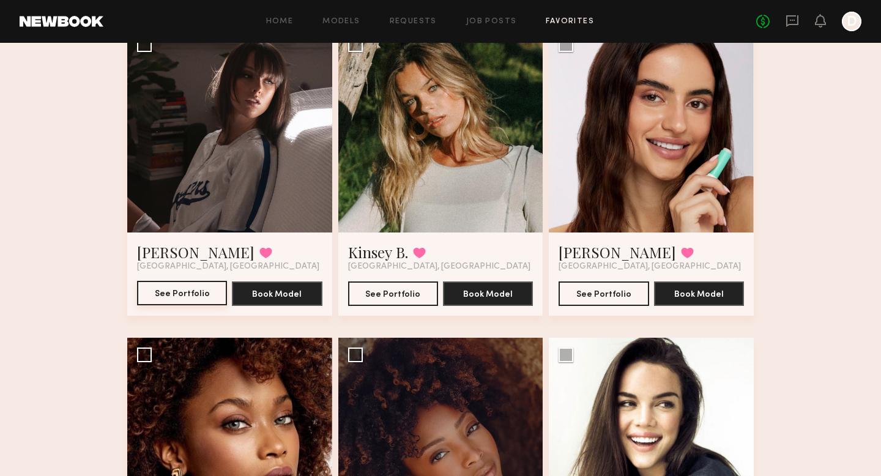
scroll to position [0, 0]
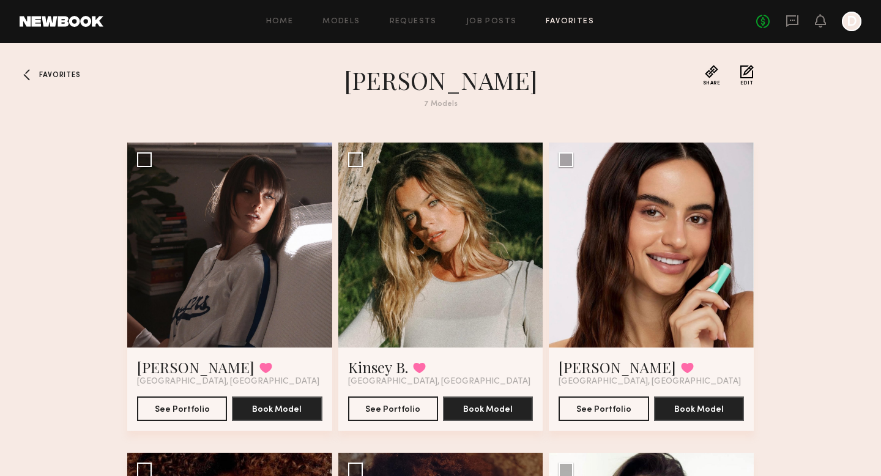
click at [36, 73] on div at bounding box center [30, 75] width 20 height 20
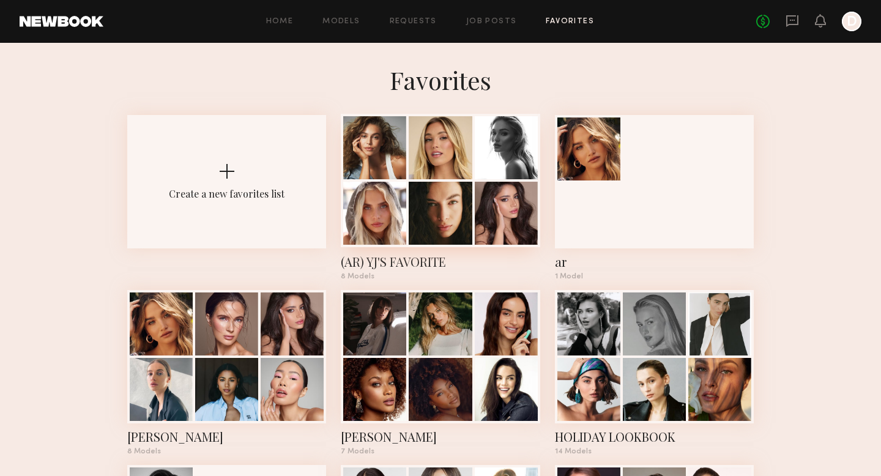
click at [399, 173] on div at bounding box center [374, 147] width 63 height 63
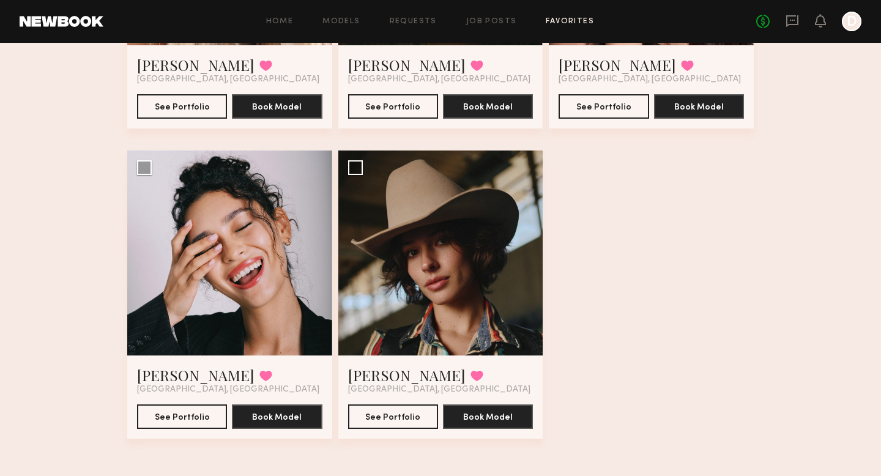
scroll to position [615, 0]
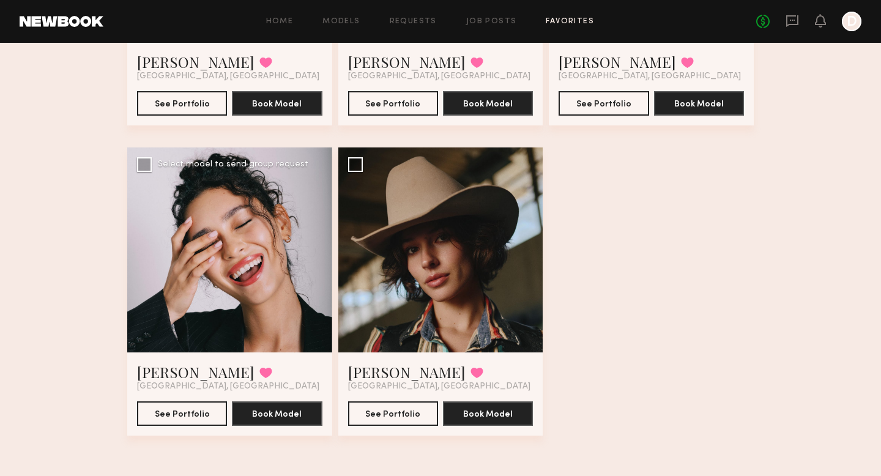
click at [245, 253] on div at bounding box center [229, 250] width 205 height 205
click at [181, 407] on button "See Portfolio" at bounding box center [182, 413] width 90 height 24
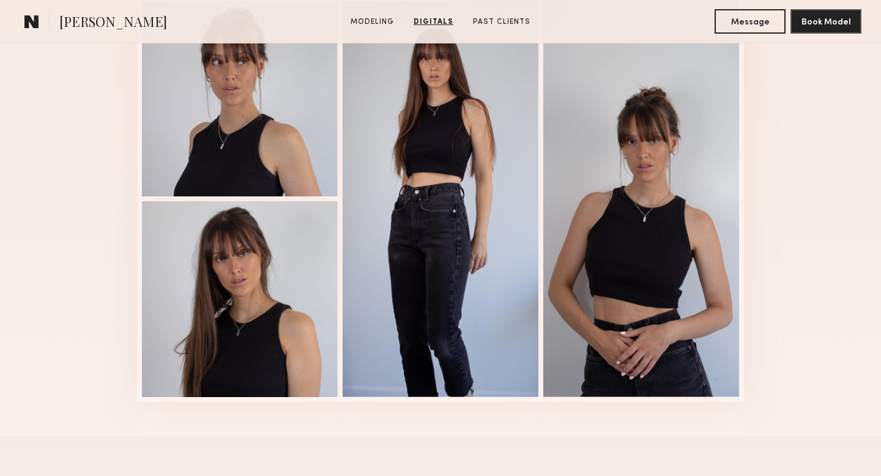
scroll to position [1455, 0]
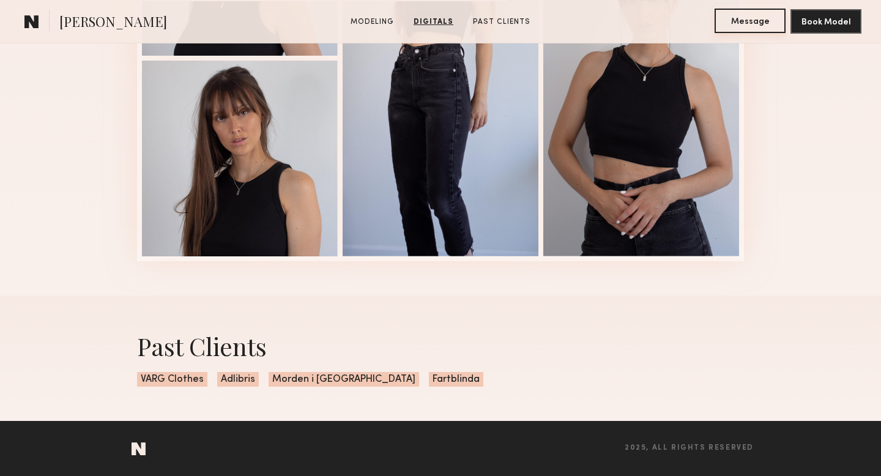
click at [749, 22] on button "Message" at bounding box center [750, 21] width 71 height 24
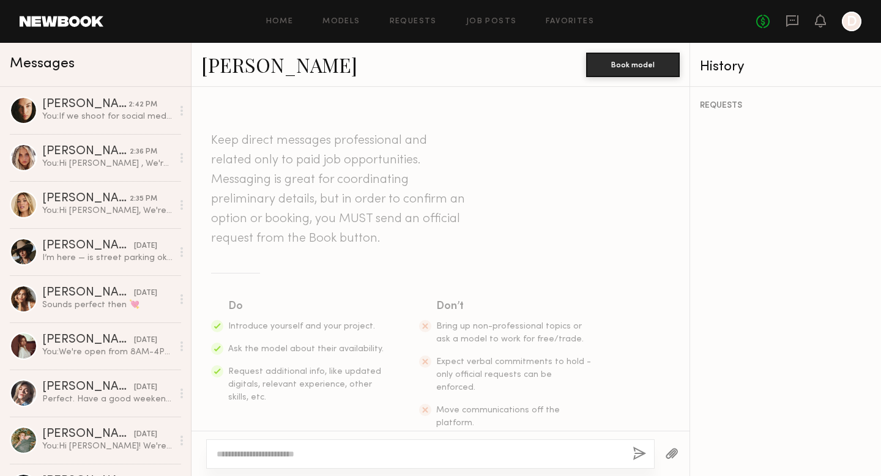
scroll to position [17, 0]
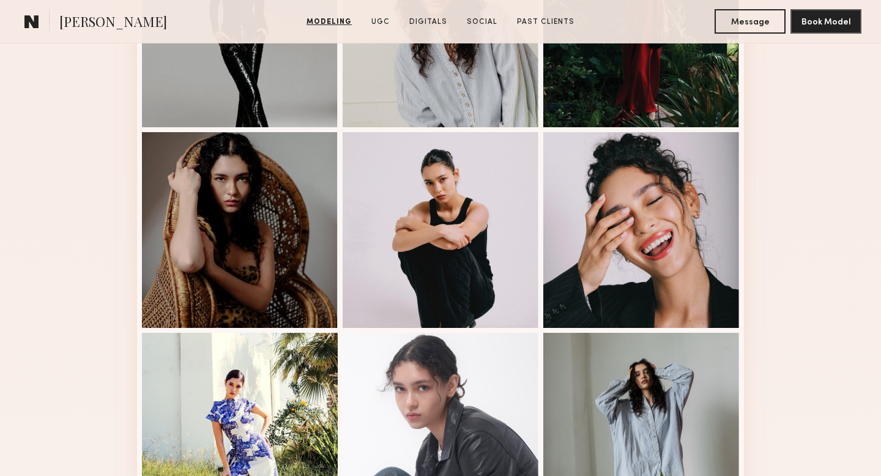
scroll to position [675, 0]
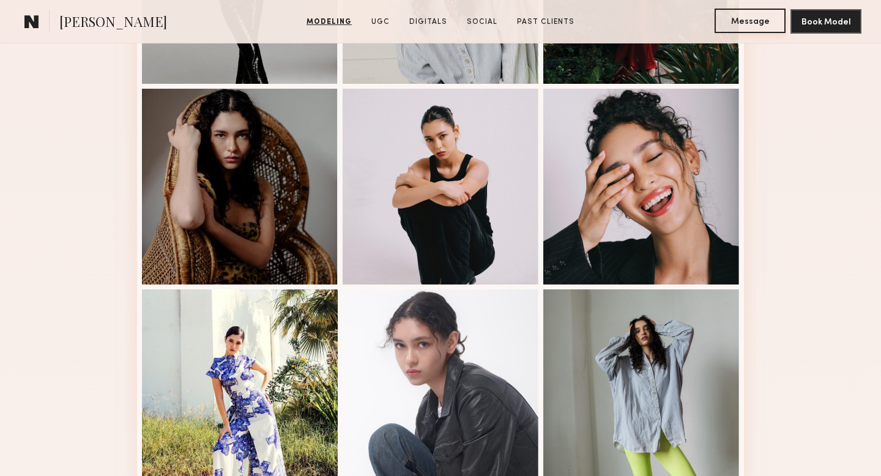
click at [730, 21] on button "Message" at bounding box center [750, 21] width 71 height 24
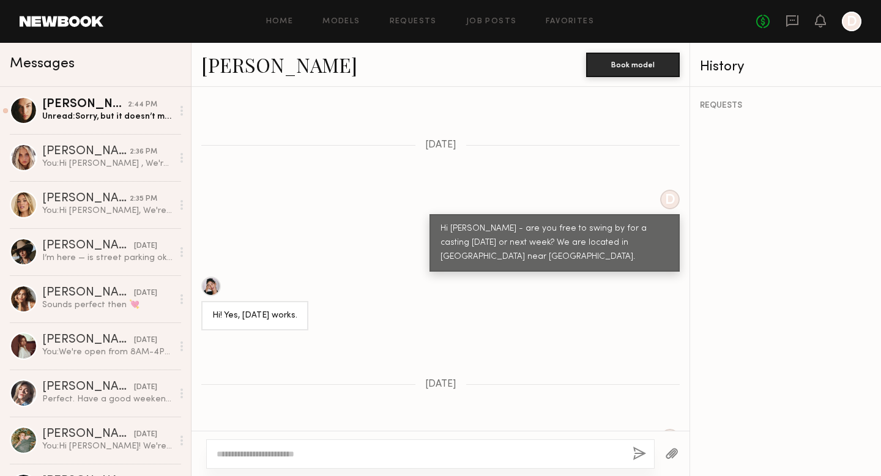
scroll to position [1847, 0]
